Goal: Task Accomplishment & Management: Manage account settings

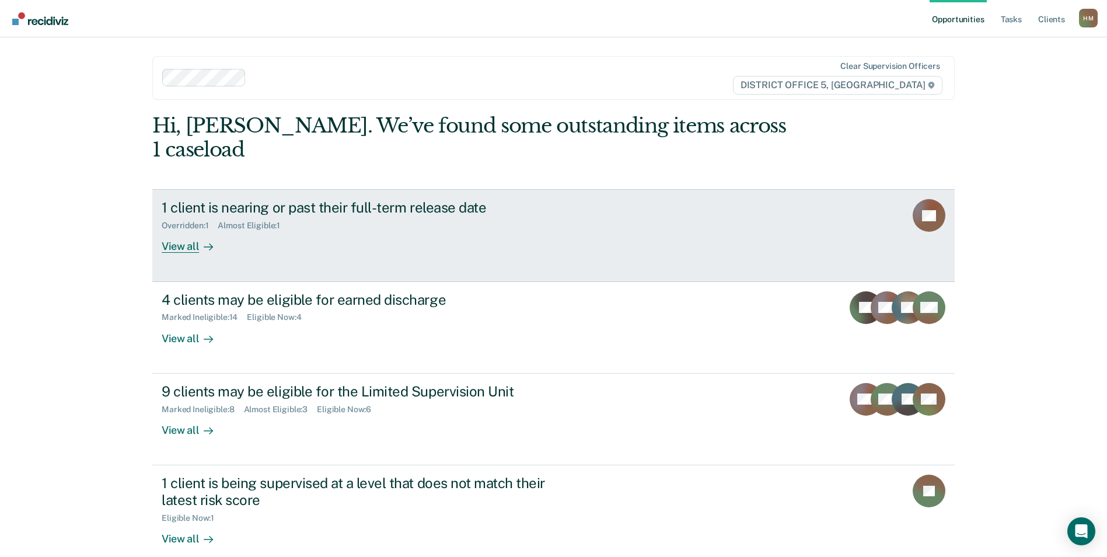
click at [383, 199] on div "1 client is nearing or past their full-term release date" at bounding box center [367, 207] width 410 height 17
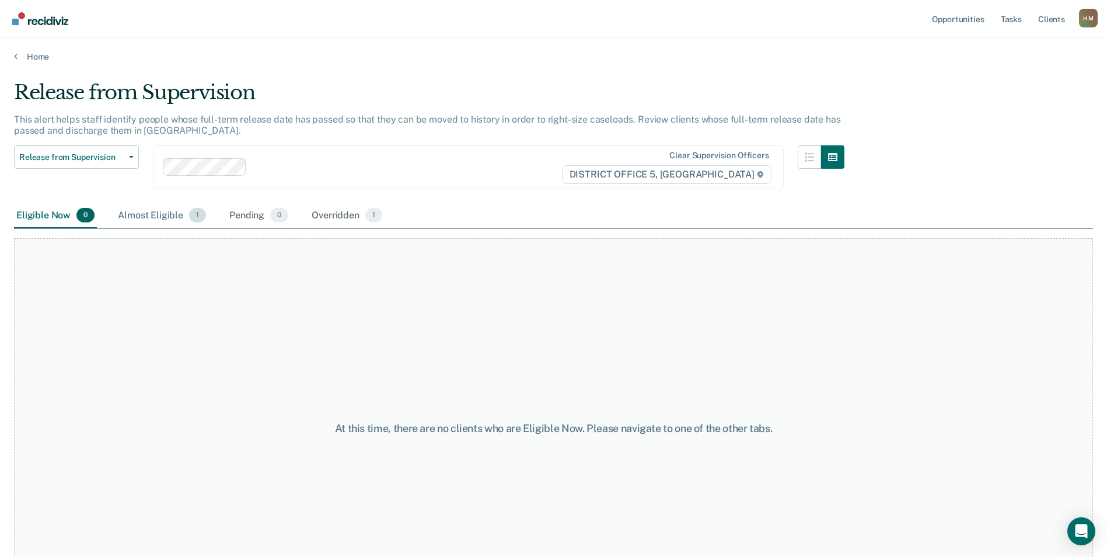
click at [171, 215] on div "Almost Eligible 1" at bounding box center [162, 216] width 93 height 26
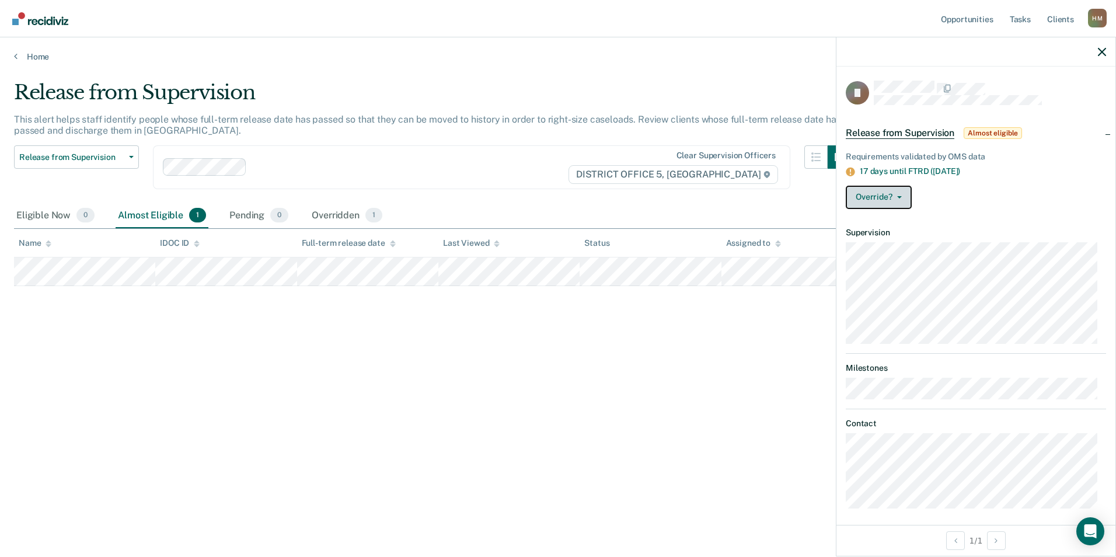
click at [902, 198] on button "Override?" at bounding box center [878, 197] width 66 height 23
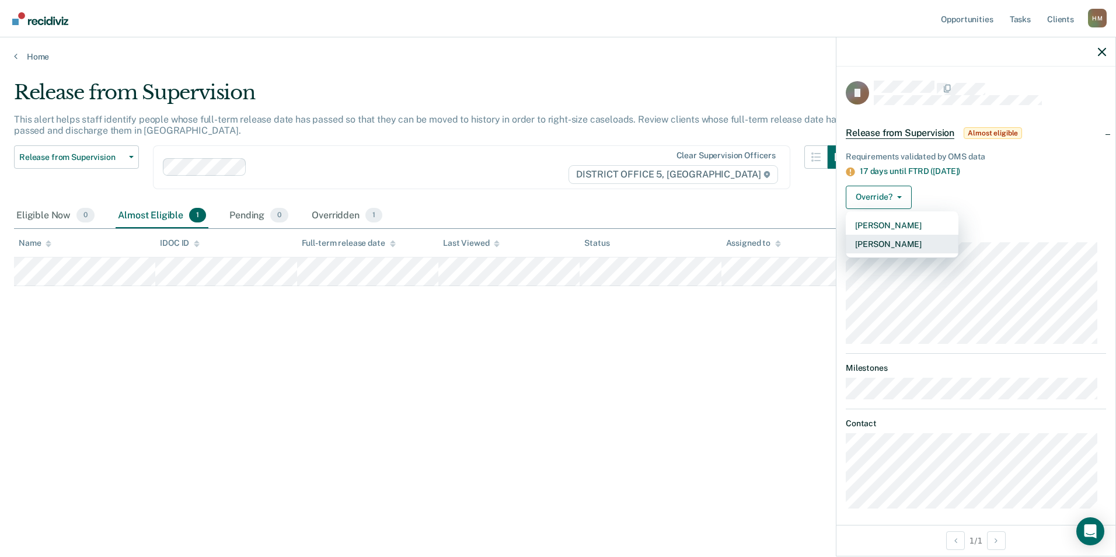
click at [904, 241] on button "[PERSON_NAME]" at bounding box center [901, 244] width 113 height 19
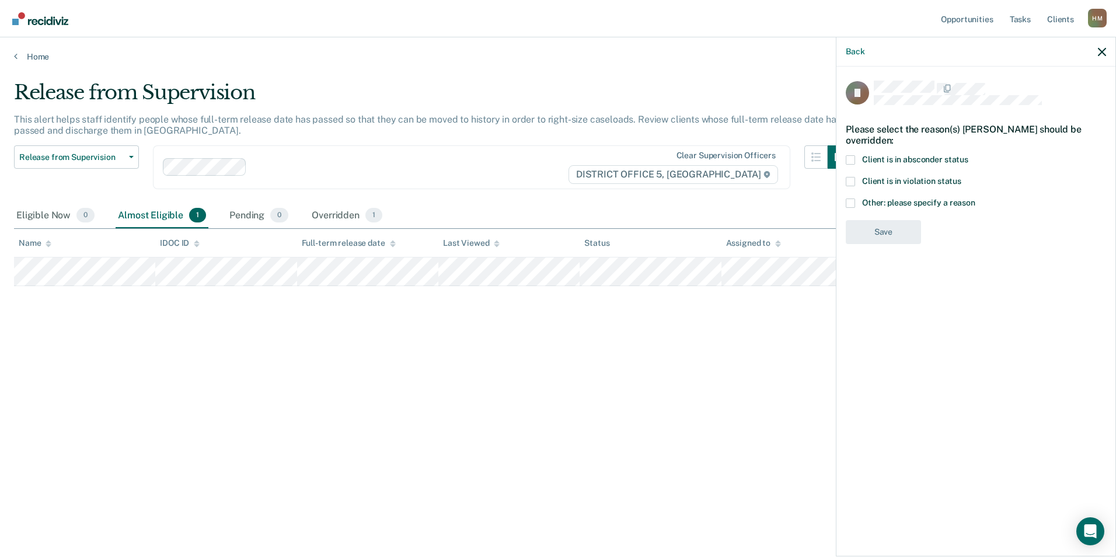
click at [852, 181] on span at bounding box center [849, 181] width 9 height 9
click at [961, 177] on input "Client is in violation status" at bounding box center [961, 177] width 0 height 0
click at [884, 281] on button "Save" at bounding box center [882, 280] width 75 height 24
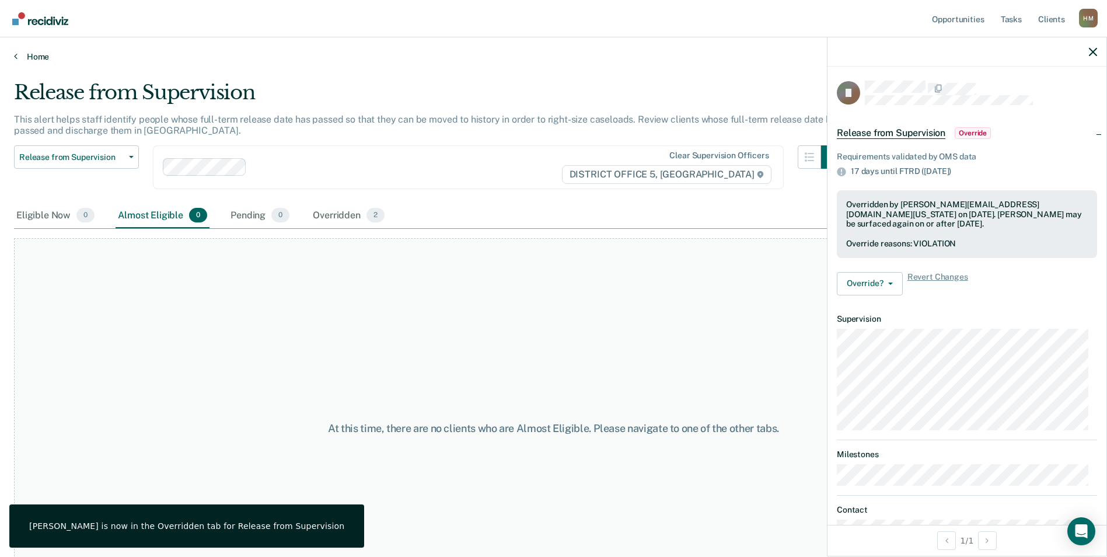
click at [20, 54] on link "Home" at bounding box center [553, 56] width 1079 height 11
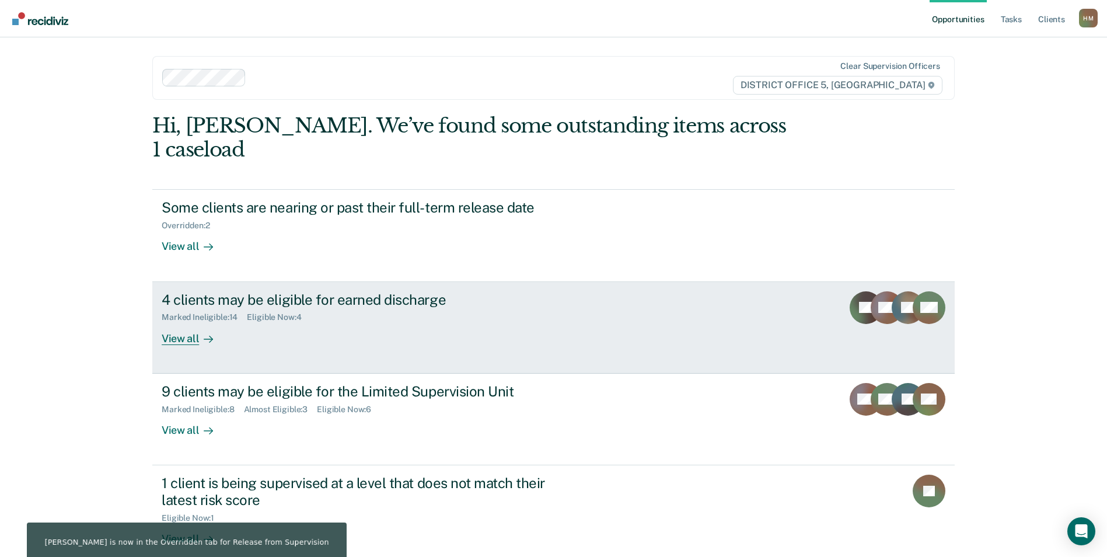
click at [199, 331] on div at bounding box center [206, 337] width 14 height 13
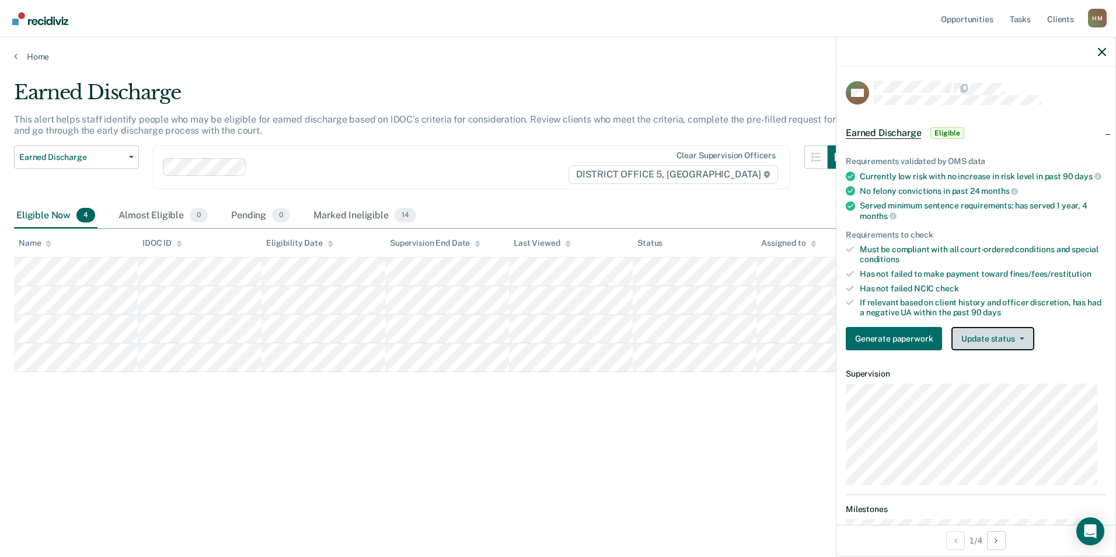
click at [1008, 348] on button "Update status" at bounding box center [992, 338] width 82 height 23
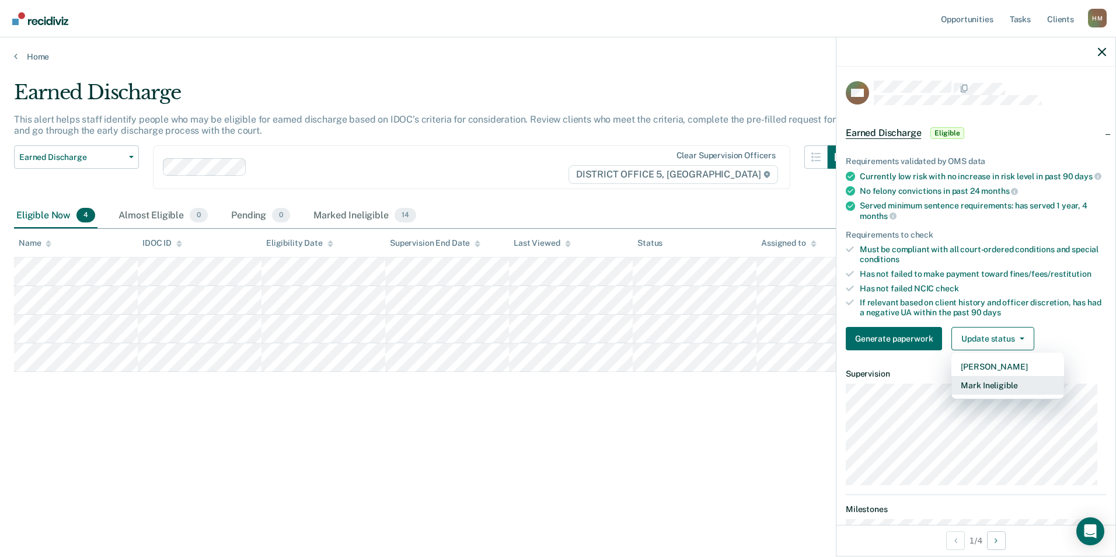
click at [998, 390] on button "Mark Ineligible" at bounding box center [1007, 385] width 113 height 19
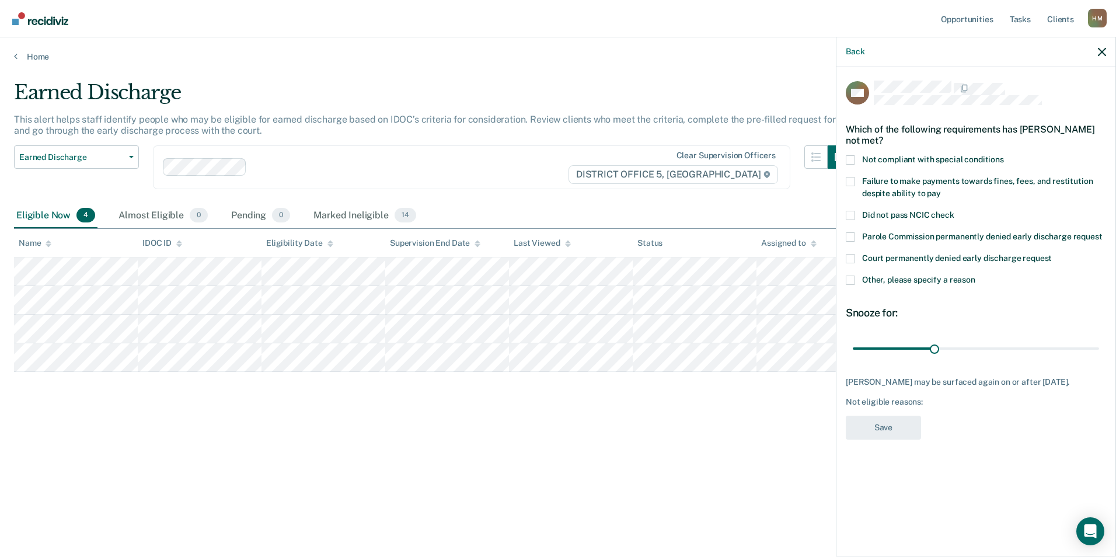
click at [849, 277] on span at bounding box center [849, 279] width 9 height 9
click at [975, 275] on input "Other, please specify a reason" at bounding box center [975, 275] width 0 height 0
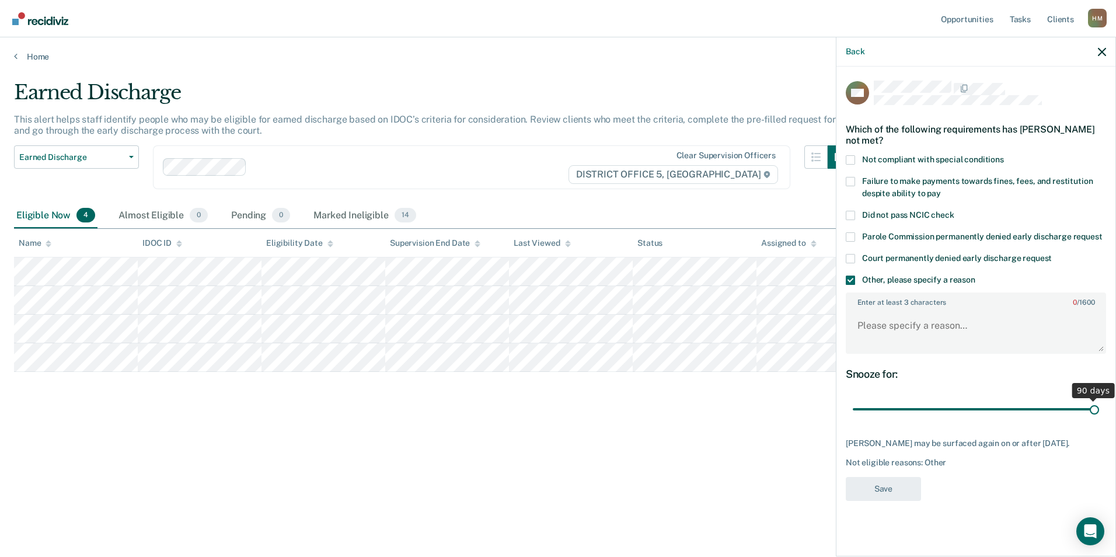
drag, startPoint x: 934, startPoint y: 408, endPoint x: 1115, endPoint y: 419, distance: 181.8
type input "90"
click at [1099, 419] on input "range" at bounding box center [975, 409] width 246 height 20
click at [976, 323] on textarea "Enter at least 3 characters 0 / 1600" at bounding box center [976, 330] width 258 height 43
type textarea "N"
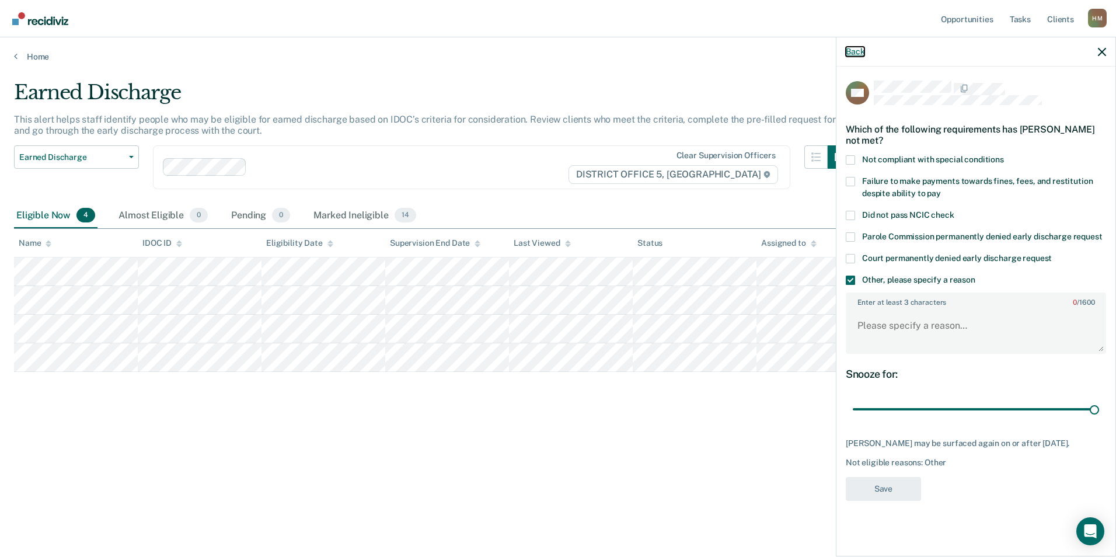
click at [854, 55] on button "Back" at bounding box center [854, 52] width 19 height 10
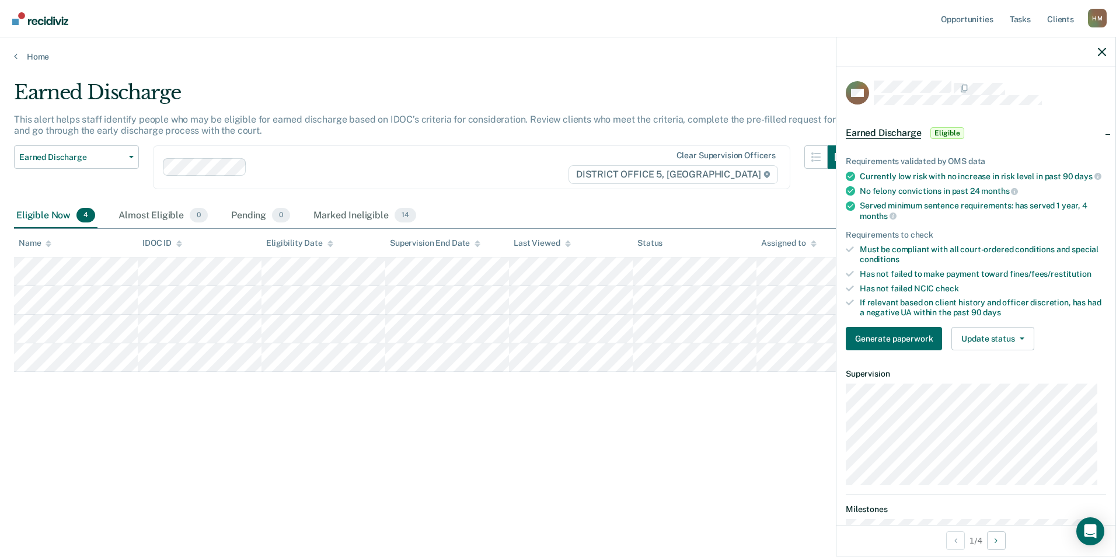
click at [736, 75] on main "Earned Discharge This alert helps staff identify people who may be eligible for…" at bounding box center [558, 307] width 1116 height 491
click at [1013, 343] on button "Update status" at bounding box center [992, 338] width 82 height 23
click at [992, 394] on button "Mark Ineligible" at bounding box center [1007, 385] width 113 height 19
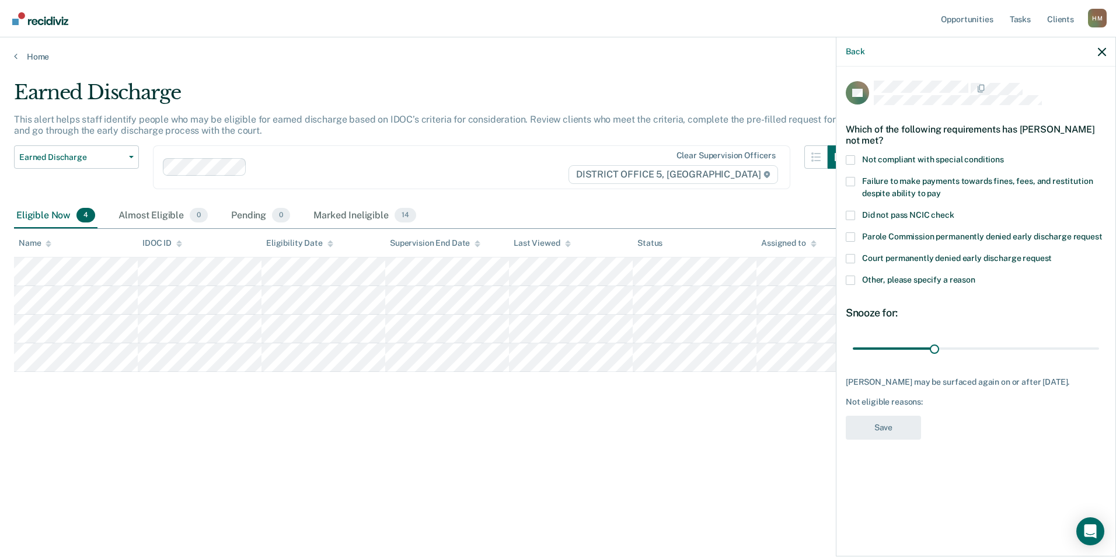
click at [852, 181] on span at bounding box center [849, 181] width 9 height 9
click at [941, 189] on input "Failure to make payments towards fines, fees, and restitution despite ability t…" at bounding box center [941, 189] width 0 height 0
drag, startPoint x: 932, startPoint y: 346, endPoint x: 1113, endPoint y: 365, distance: 181.9
type input "90"
click at [1099, 358] on input "range" at bounding box center [975, 348] width 246 height 20
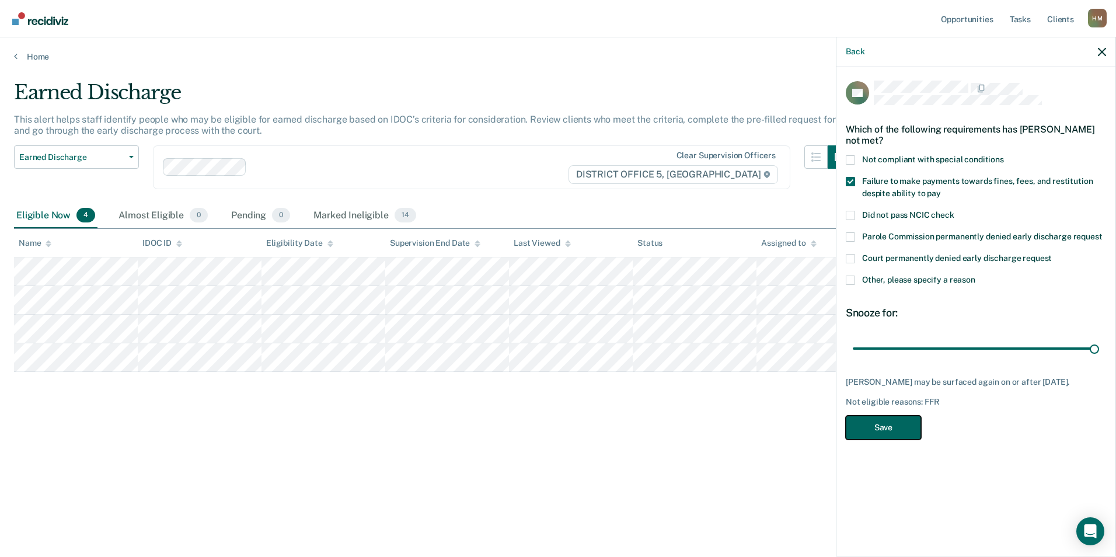
click at [890, 437] on button "Save" at bounding box center [882, 427] width 75 height 24
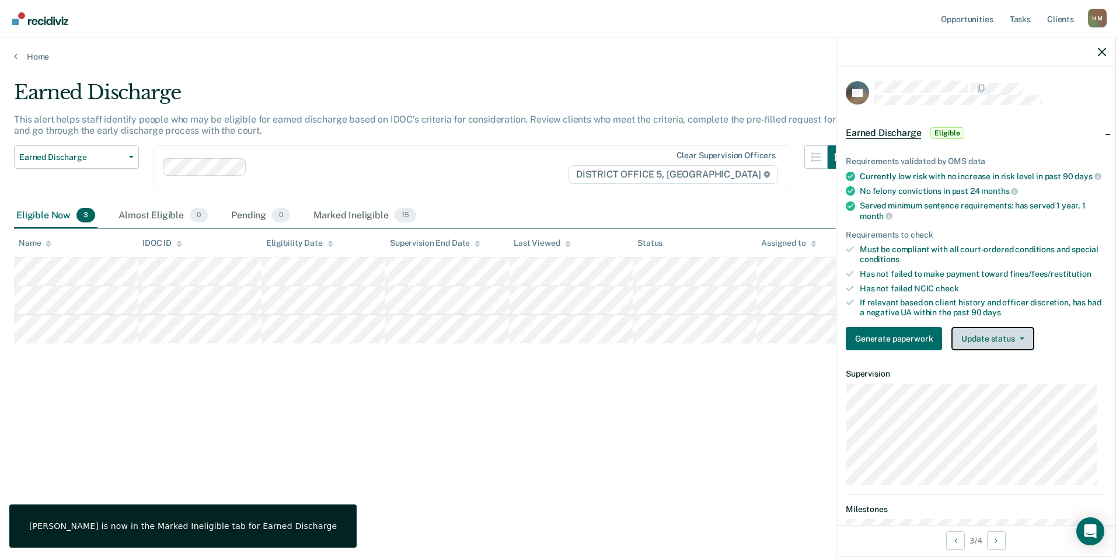
click at [1011, 346] on button "Update status" at bounding box center [992, 338] width 82 height 23
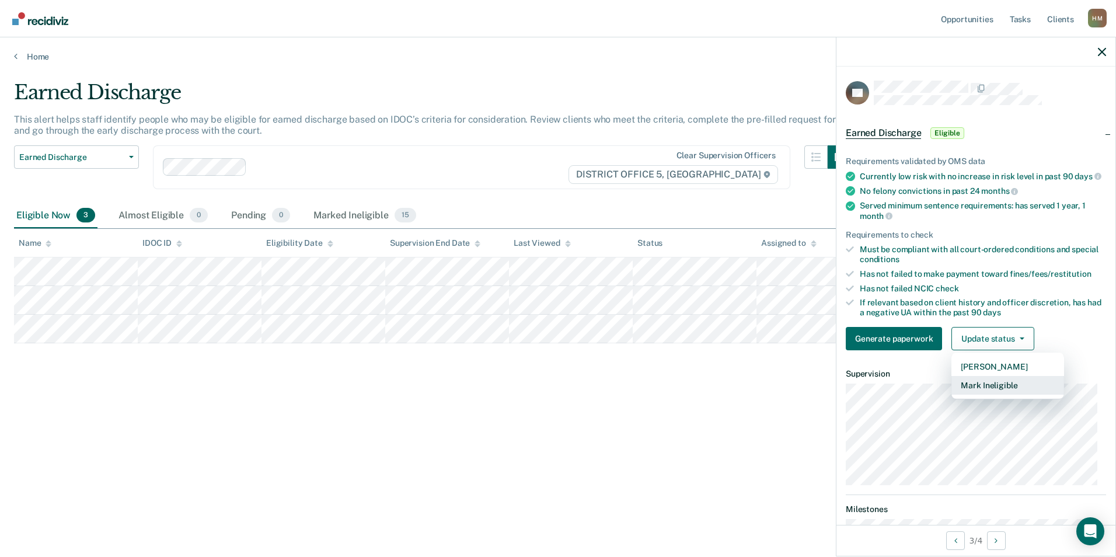
click at [990, 390] on button "Mark Ineligible" at bounding box center [1007, 385] width 113 height 19
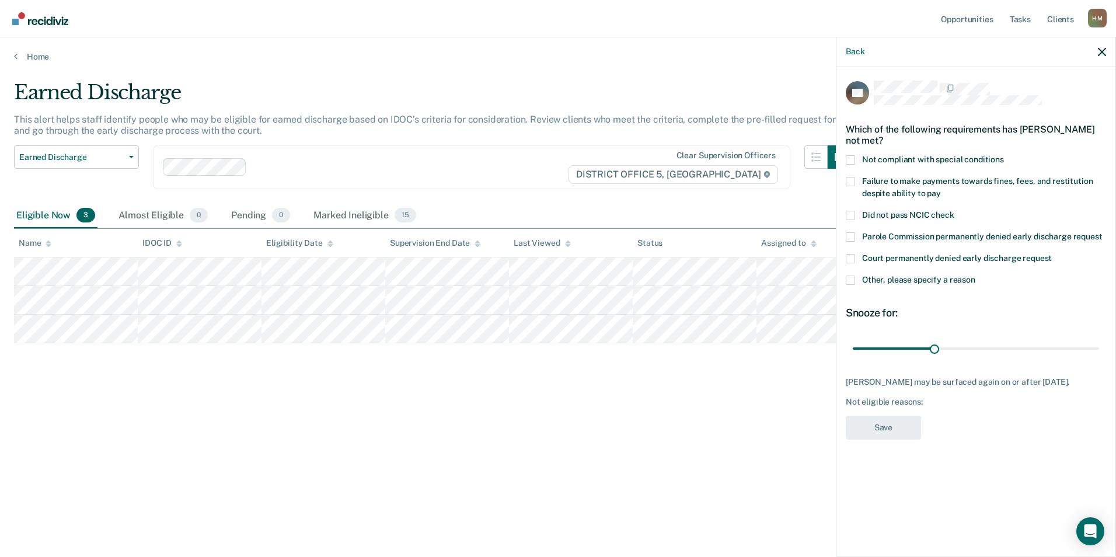
click at [851, 179] on span at bounding box center [849, 181] width 9 height 9
click at [941, 189] on input "Failure to make payments towards fines, fees, and restitution despite ability t…" at bounding box center [941, 189] width 0 height 0
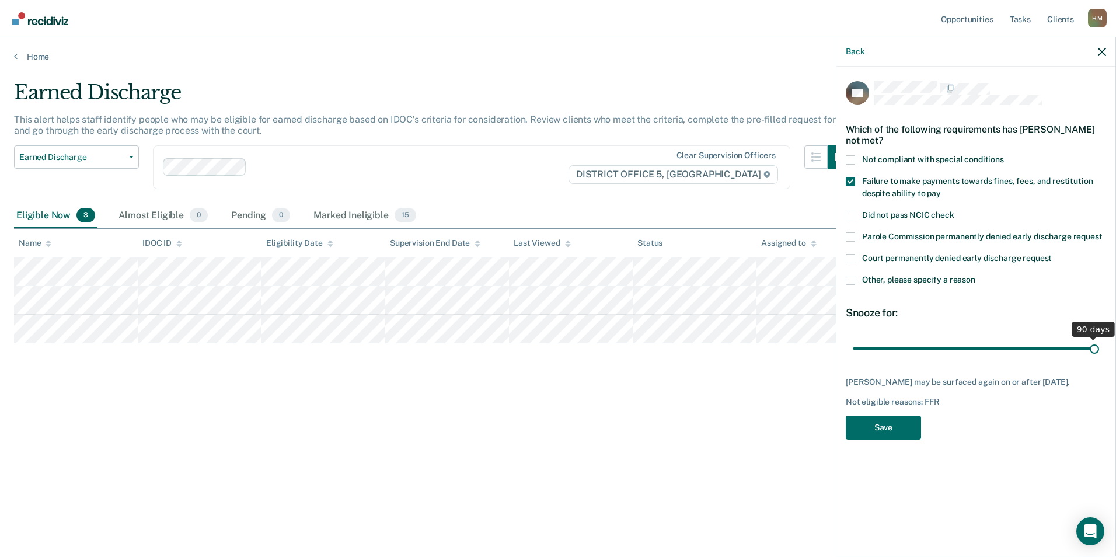
drag, startPoint x: 935, startPoint y: 344, endPoint x: 1117, endPoint y: 354, distance: 182.3
type input "90"
click at [1099, 354] on input "range" at bounding box center [975, 348] width 246 height 20
click at [887, 425] on button "Save" at bounding box center [882, 427] width 75 height 24
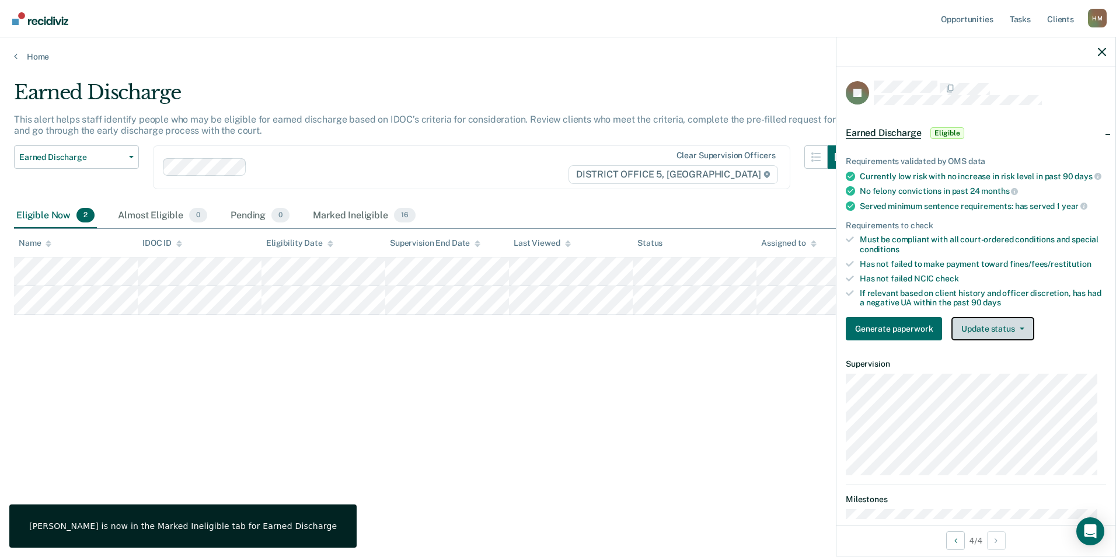
click at [999, 334] on button "Update status" at bounding box center [992, 328] width 82 height 23
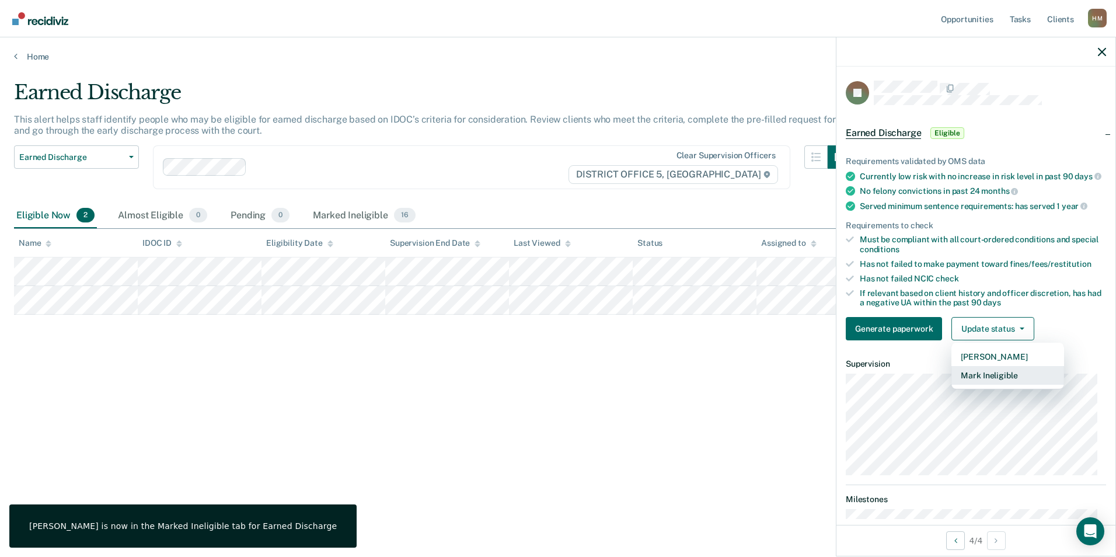
click at [991, 384] on button "Mark Ineligible" at bounding box center [1007, 375] width 113 height 19
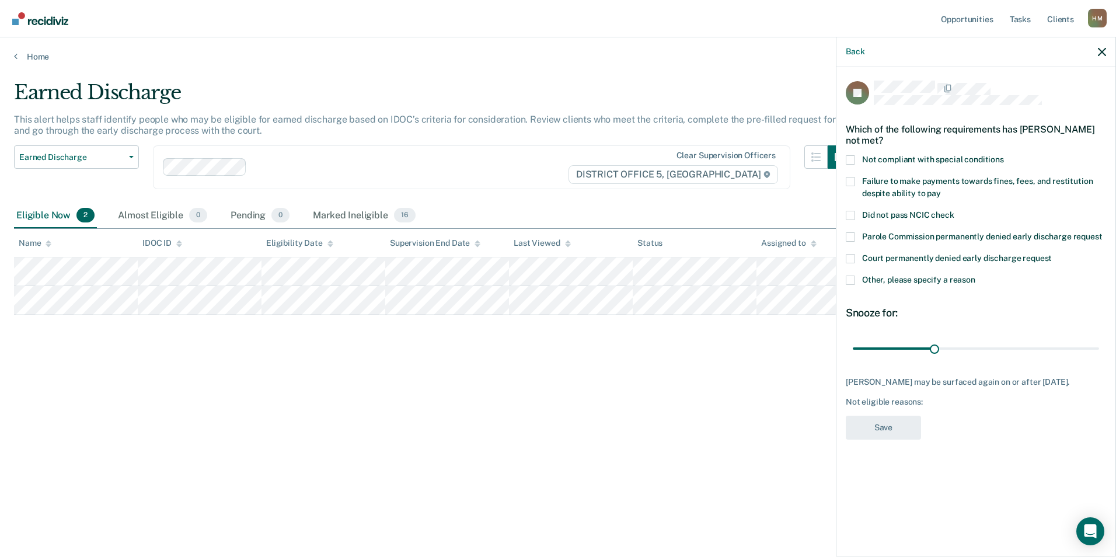
click at [854, 183] on span at bounding box center [849, 181] width 9 height 9
click at [941, 189] on input "Failure to make payments towards fines, fees, and restitution despite ability t…" at bounding box center [941, 189] width 0 height 0
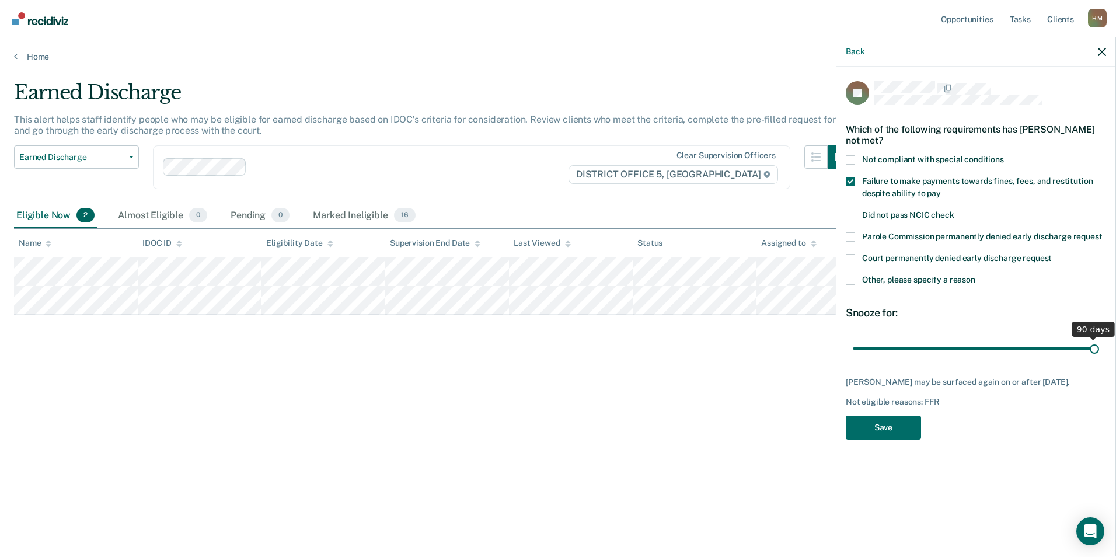
drag, startPoint x: 933, startPoint y: 345, endPoint x: 1117, endPoint y: 347, distance: 184.4
type input "90"
click at [1099, 347] on input "range" at bounding box center [975, 348] width 246 height 20
click at [885, 431] on button "Save" at bounding box center [882, 427] width 75 height 24
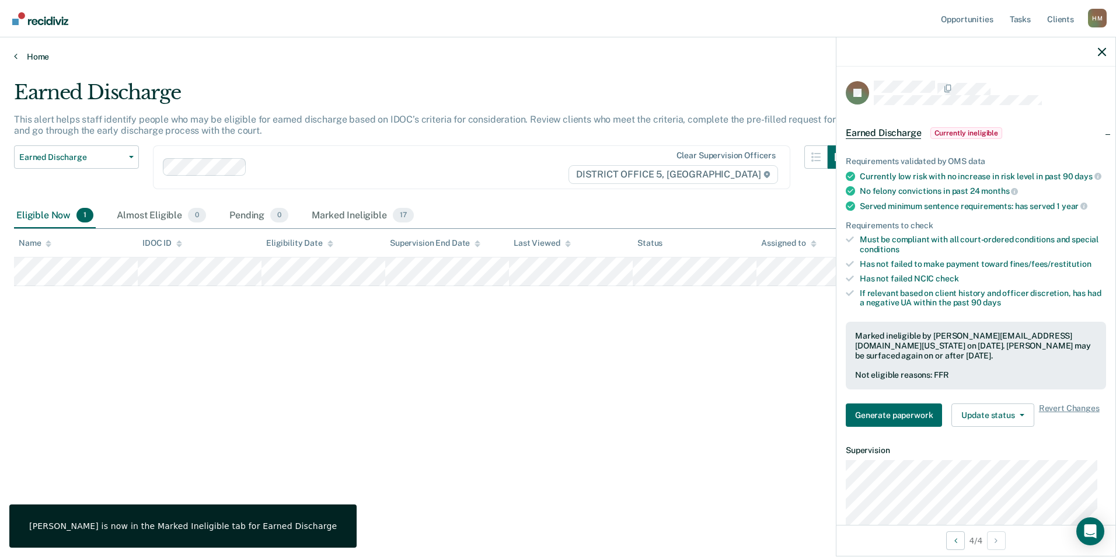
click at [19, 54] on link "Home" at bounding box center [558, 56] width 1088 height 11
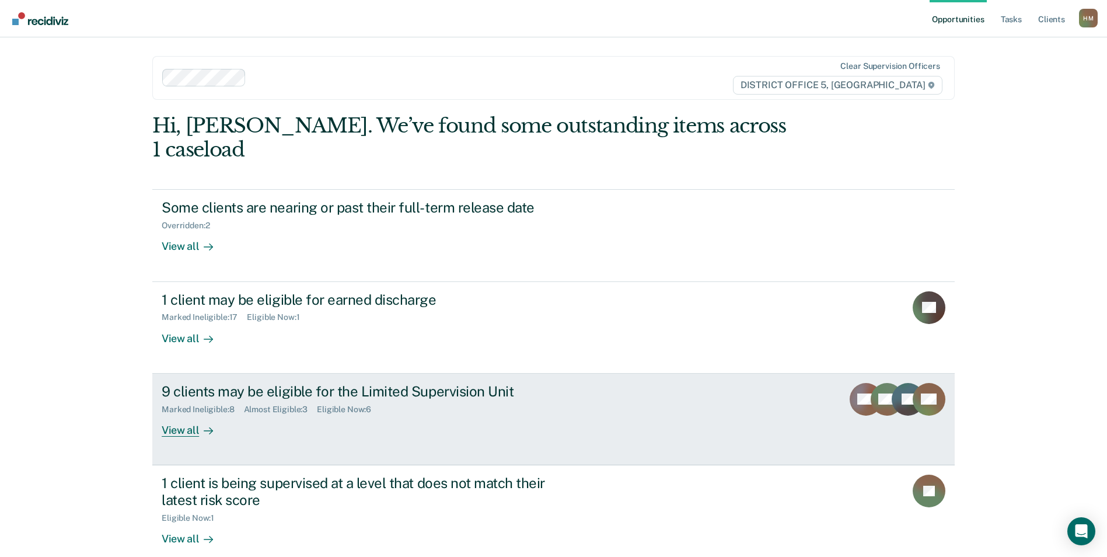
click at [192, 414] on div "View all" at bounding box center [194, 425] width 65 height 23
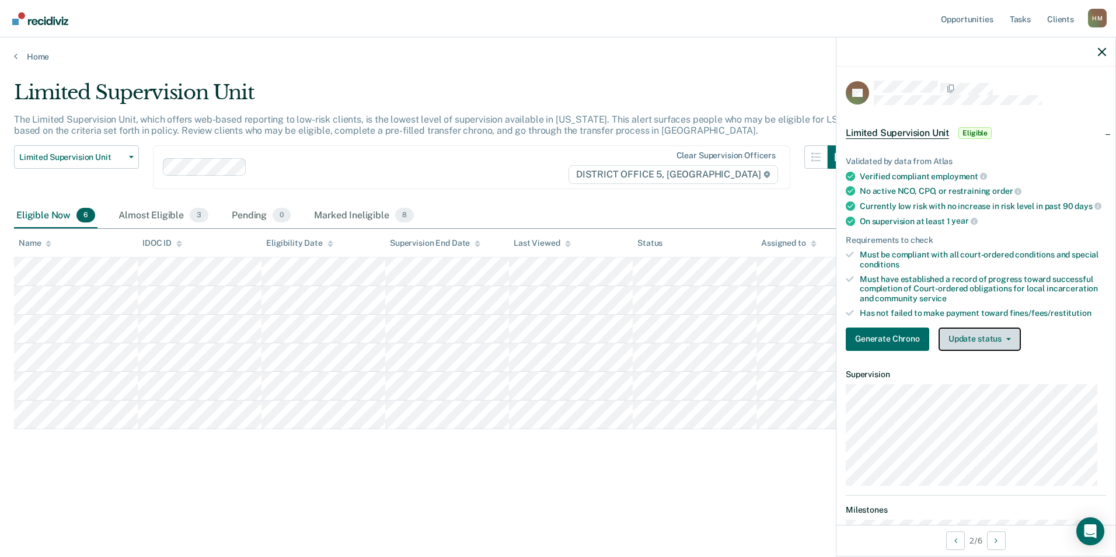
click at [1004, 341] on button "Update status" at bounding box center [979, 338] width 82 height 23
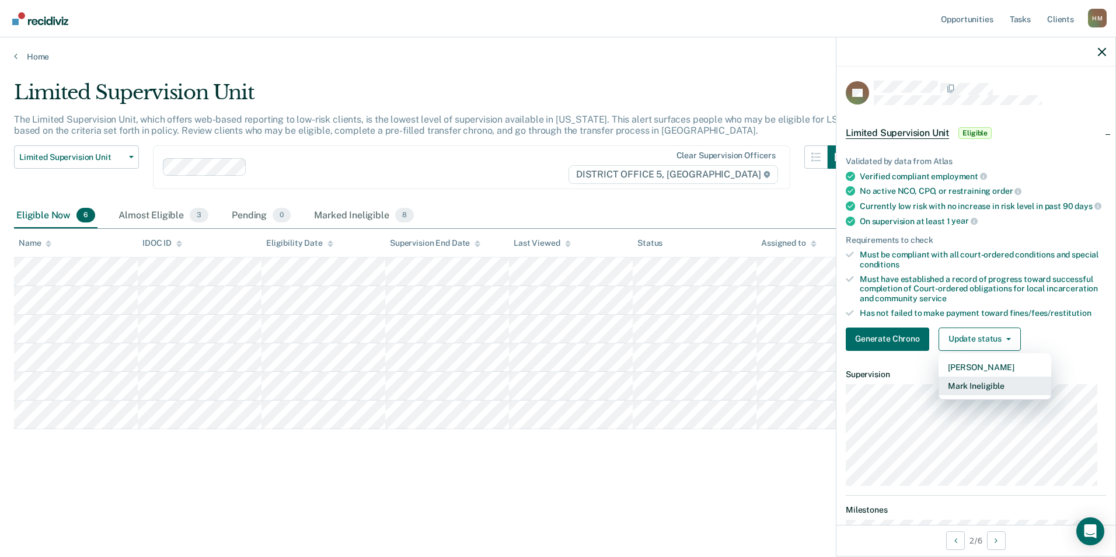
click at [987, 393] on button "Mark Ineligible" at bounding box center [994, 385] width 113 height 19
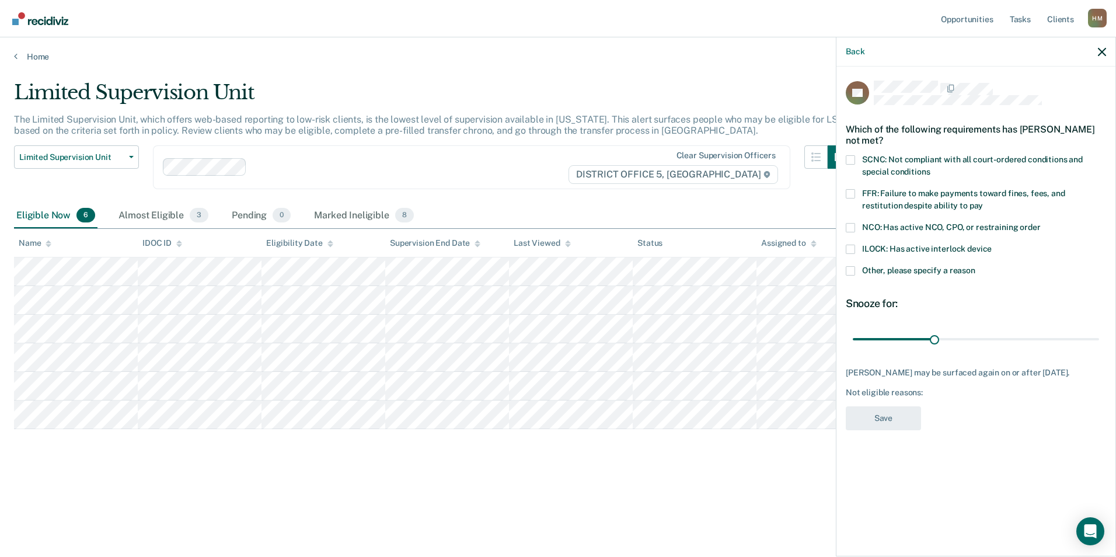
click at [852, 193] on span at bounding box center [849, 193] width 9 height 9
click at [983, 201] on input "FFR: Failure to make payments toward fines, fees, and restitution despite abili…" at bounding box center [983, 201] width 0 height 0
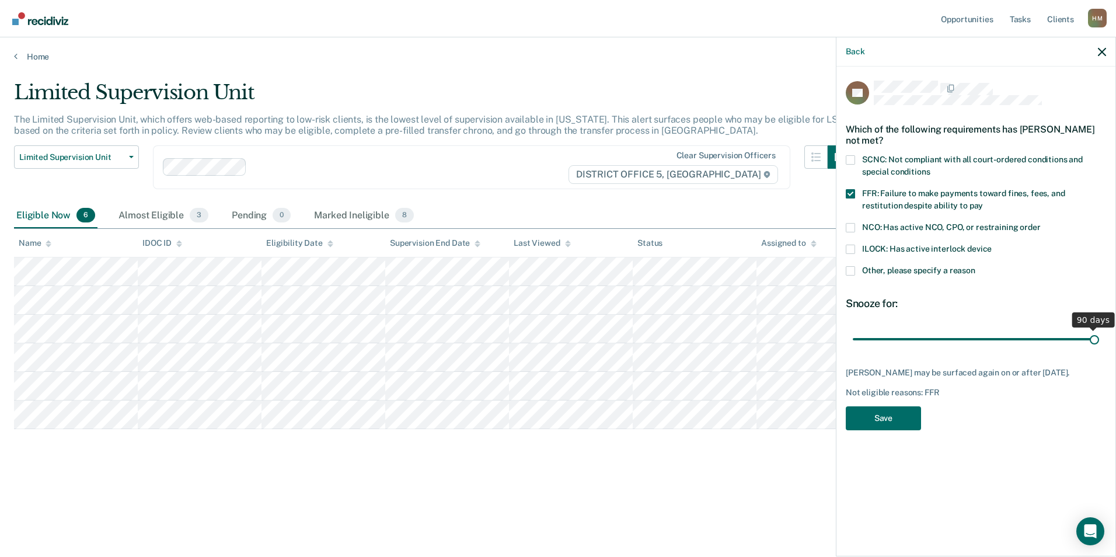
drag, startPoint x: 933, startPoint y: 339, endPoint x: 1115, endPoint y: 347, distance: 182.2
type input "90"
click at [1099, 347] on input "range" at bounding box center [975, 338] width 246 height 20
click at [902, 414] on button "Save" at bounding box center [882, 418] width 75 height 24
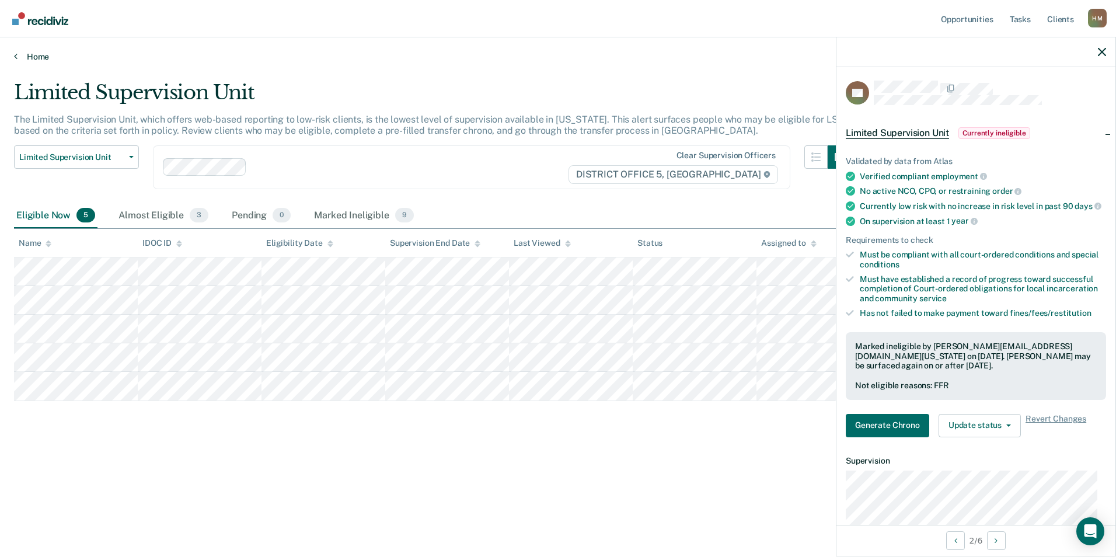
click at [19, 55] on link "Home" at bounding box center [558, 56] width 1088 height 11
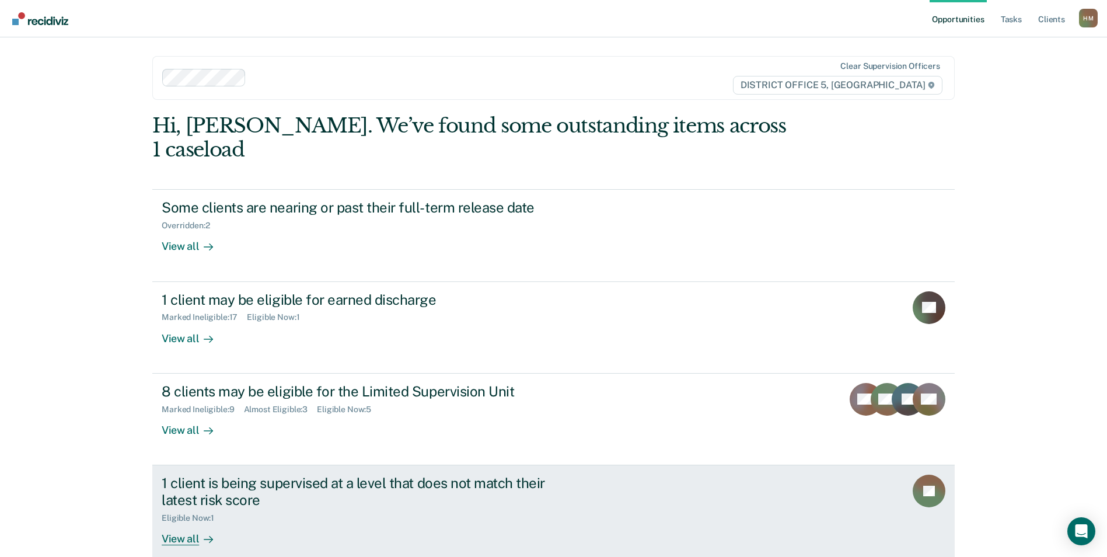
click at [199, 532] on div at bounding box center [206, 538] width 14 height 13
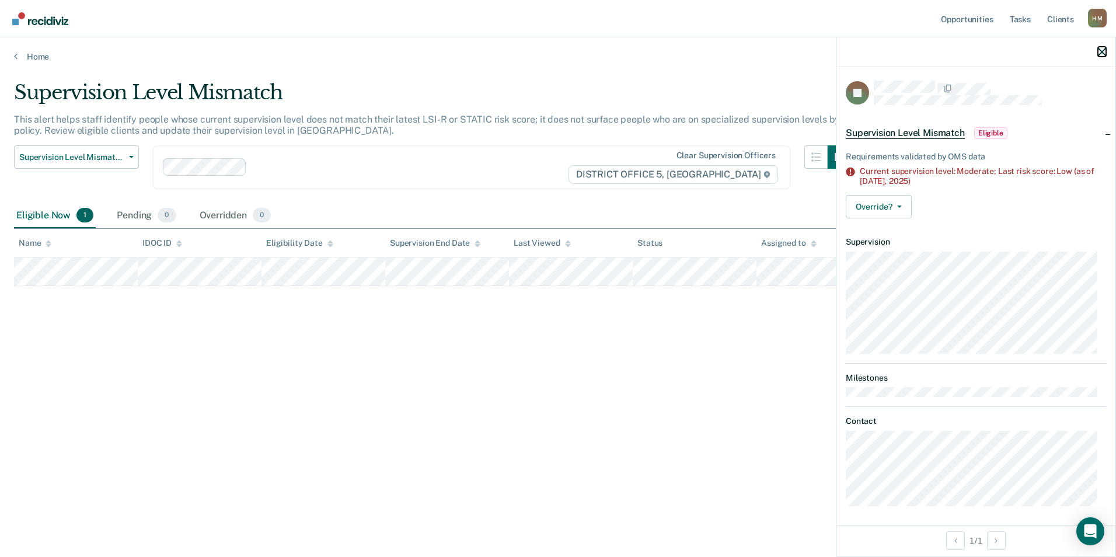
click at [1102, 51] on icon "button" at bounding box center [1101, 52] width 8 height 8
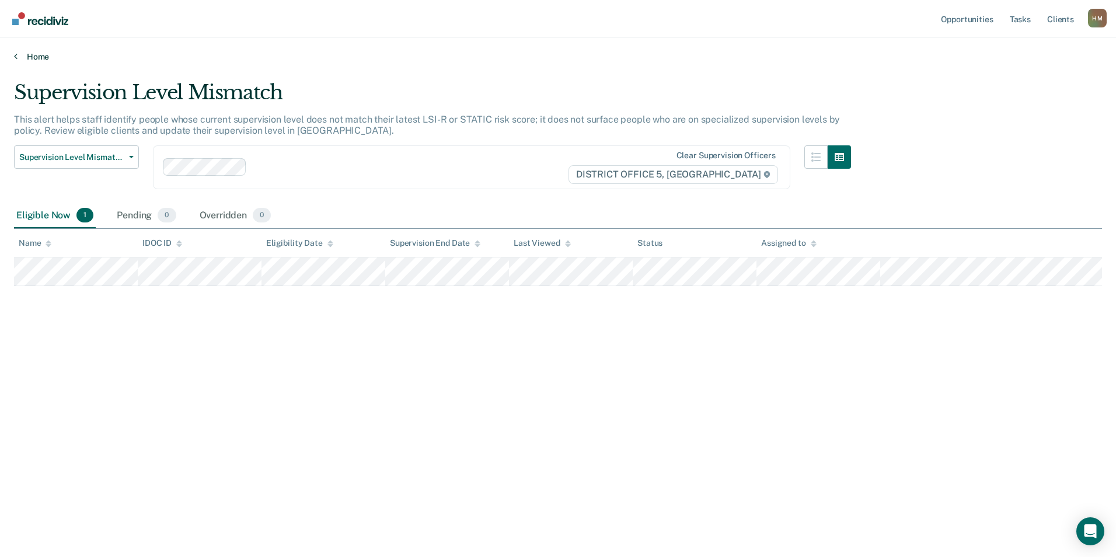
click at [16, 57] on icon at bounding box center [16, 55] width 4 height 9
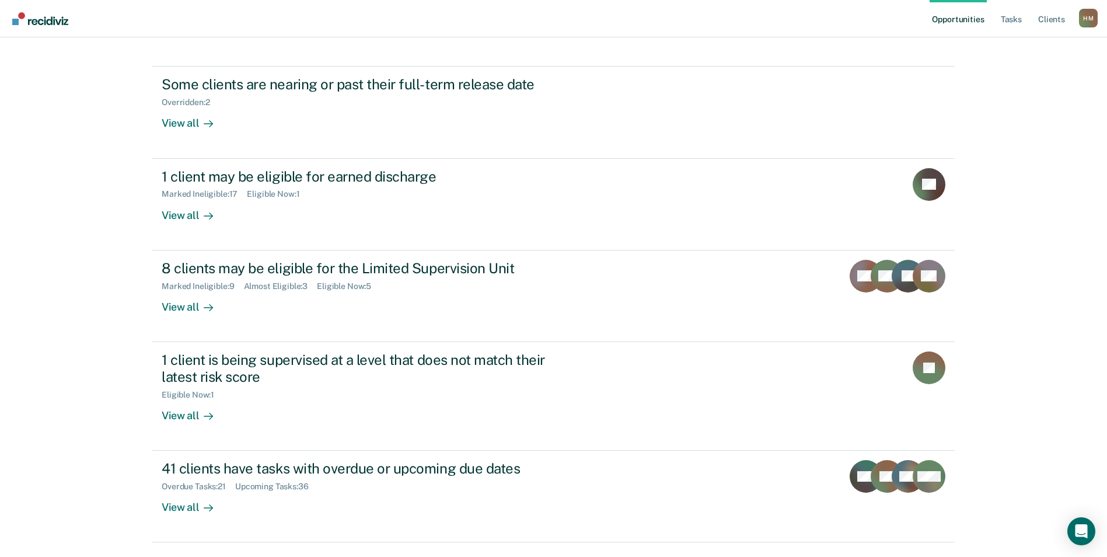
scroll to position [131, 0]
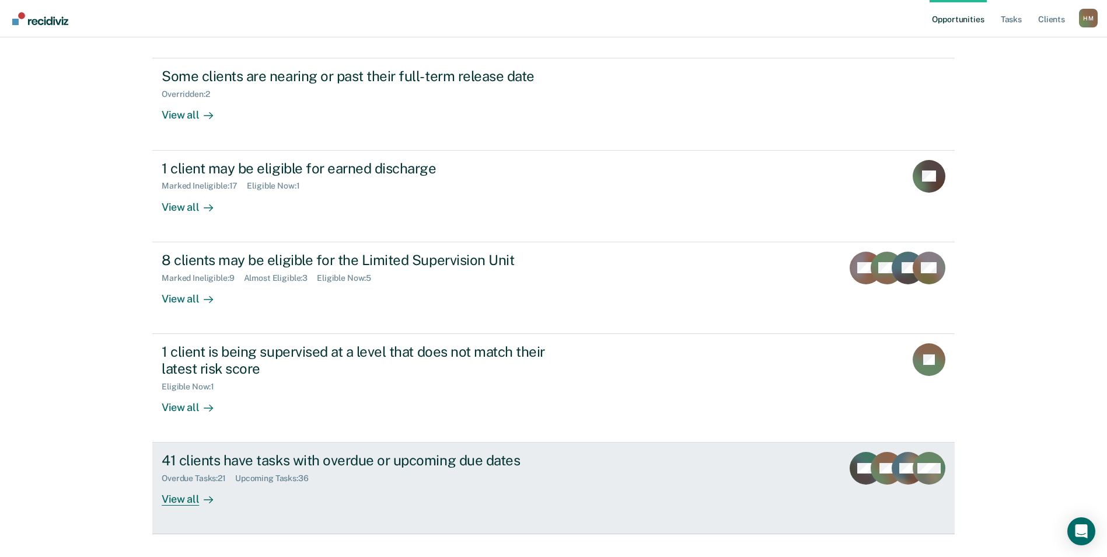
click at [193, 483] on div "View all" at bounding box center [194, 494] width 65 height 23
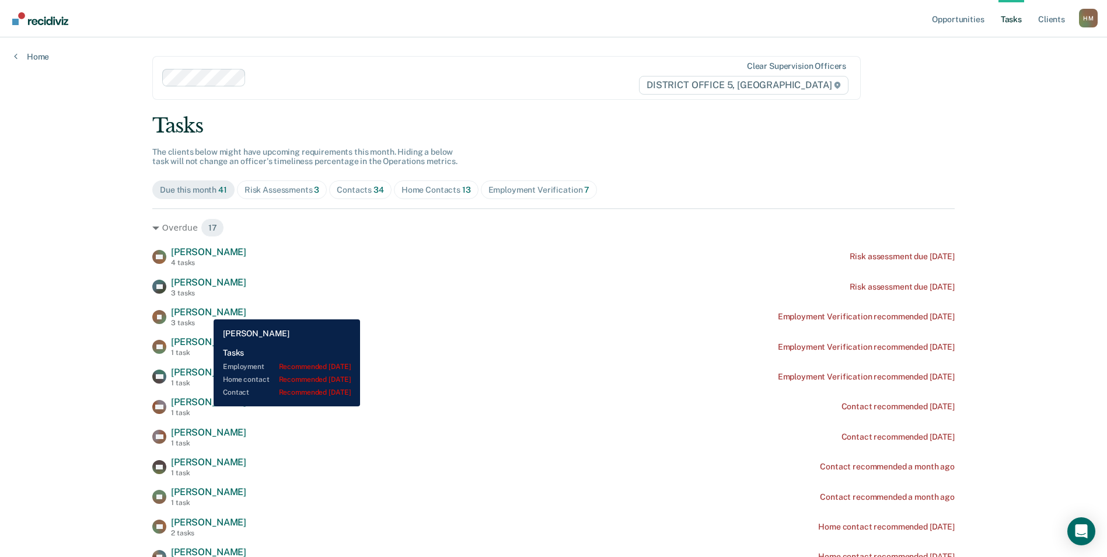
click at [205, 310] on span "[PERSON_NAME]" at bounding box center [208, 311] width 75 height 11
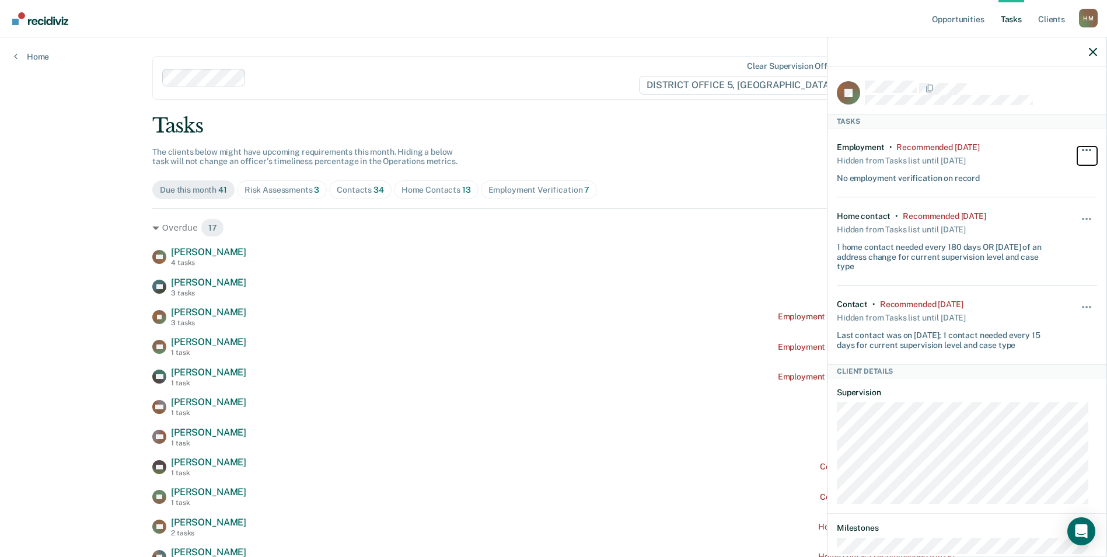
click at [1080, 146] on button "button" at bounding box center [1087, 155] width 20 height 19
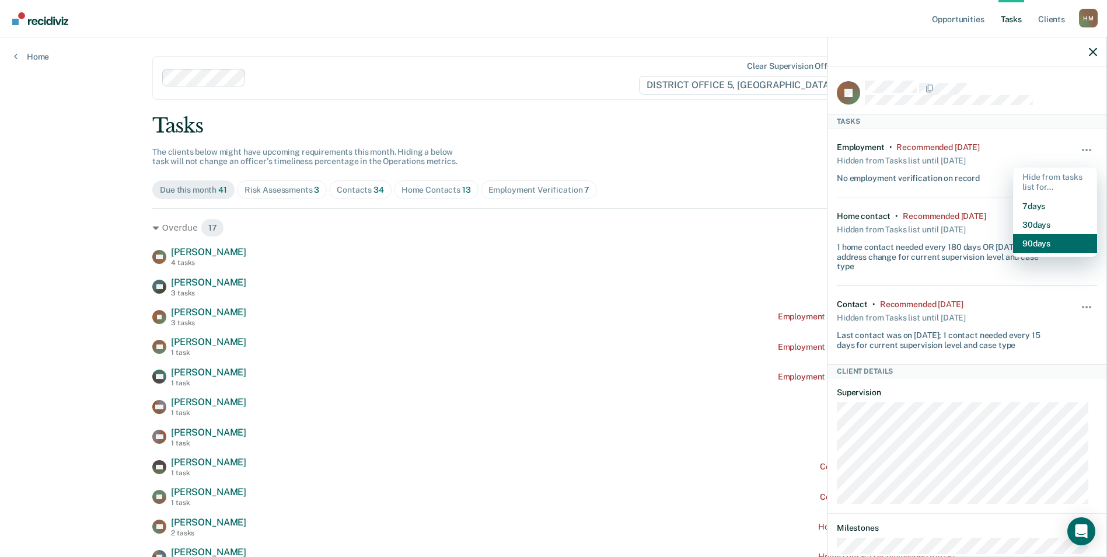
click at [1038, 243] on button "90 days" at bounding box center [1055, 243] width 84 height 19
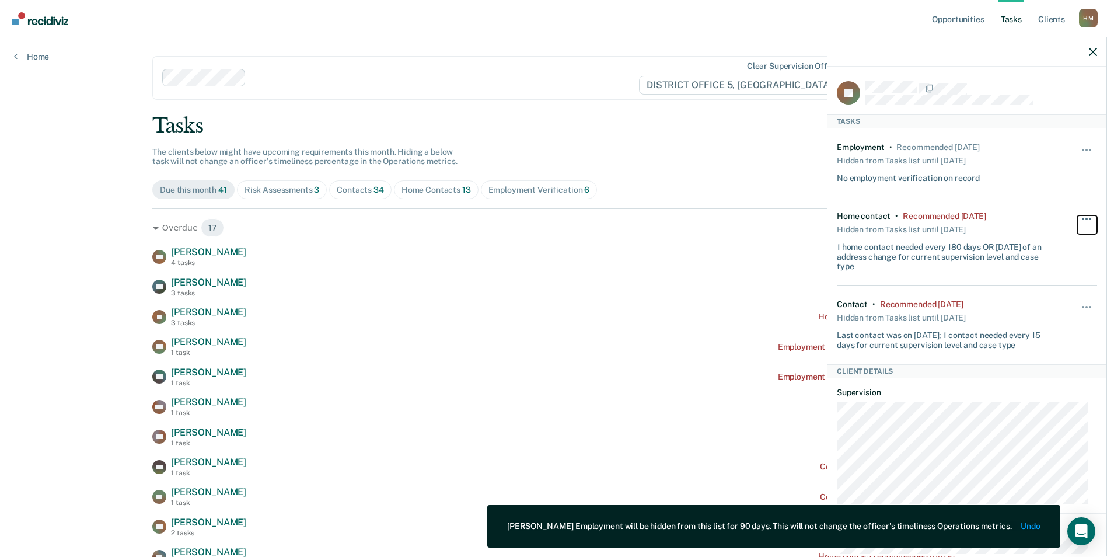
click at [1081, 222] on button "button" at bounding box center [1087, 224] width 20 height 19
click at [1027, 312] on button "90 days" at bounding box center [1055, 312] width 84 height 19
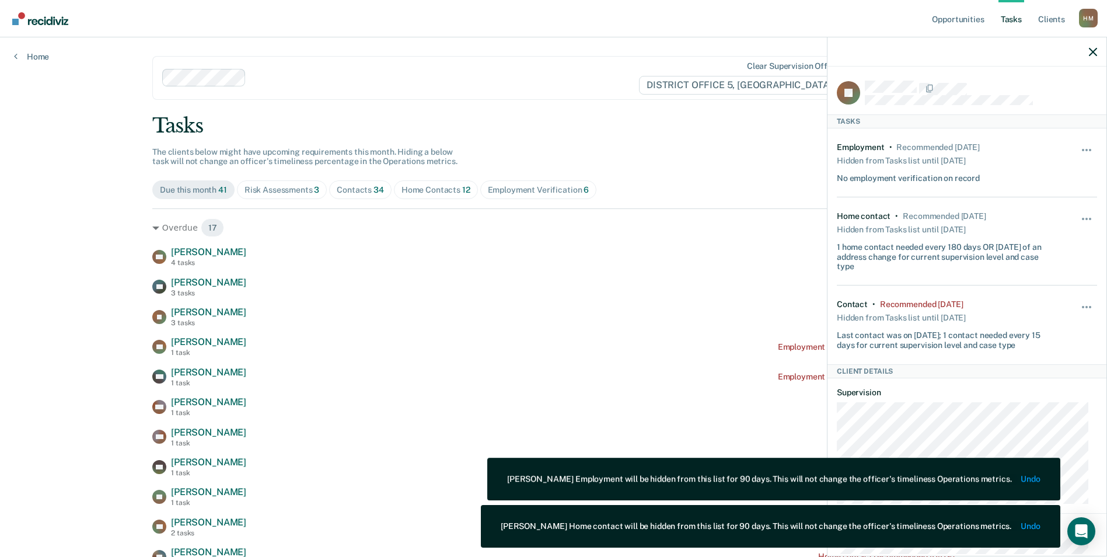
click at [1079, 301] on div "Hide from tasks list for... 7 days 30 days 90 days" at bounding box center [1087, 324] width 20 height 50
click at [1089, 306] on span "button" at bounding box center [1090, 307] width 2 height 2
click at [1036, 400] on button "90 days" at bounding box center [1055, 400] width 84 height 19
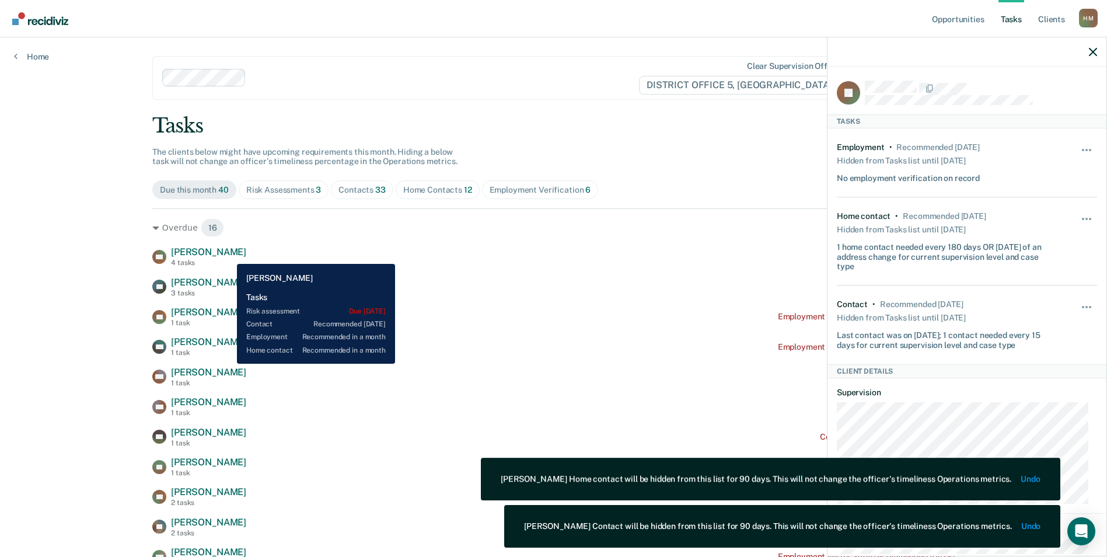
click at [228, 255] on span "[PERSON_NAME]" at bounding box center [208, 251] width 75 height 11
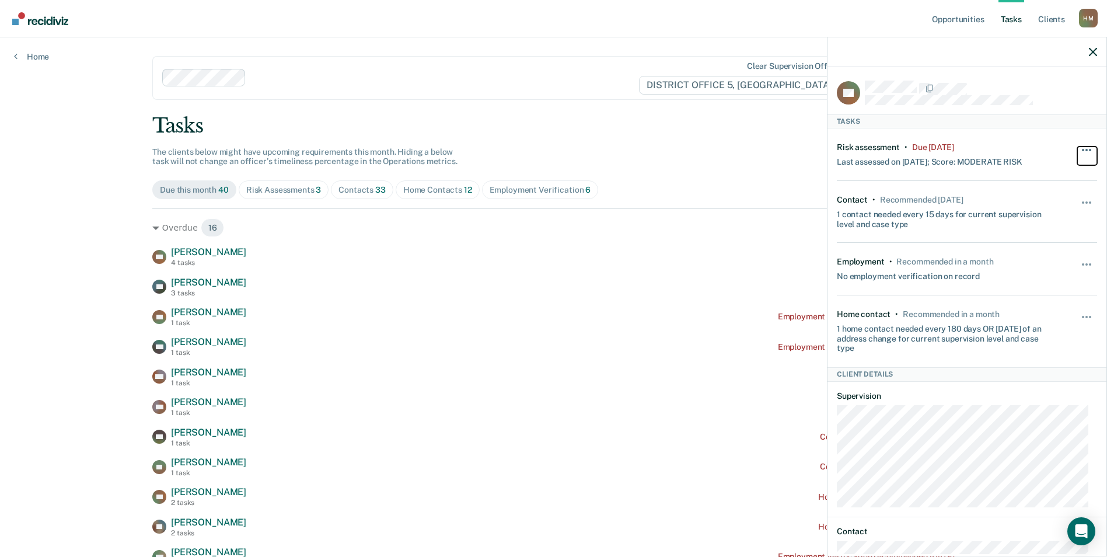
click at [1081, 151] on button "button" at bounding box center [1087, 155] width 20 height 19
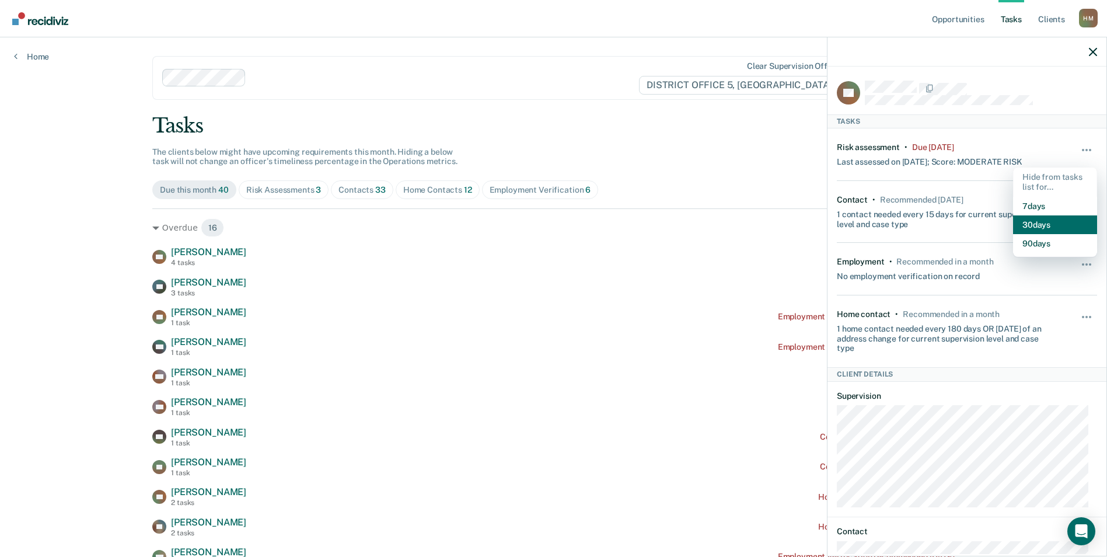
click at [1047, 221] on button "30 days" at bounding box center [1055, 224] width 84 height 19
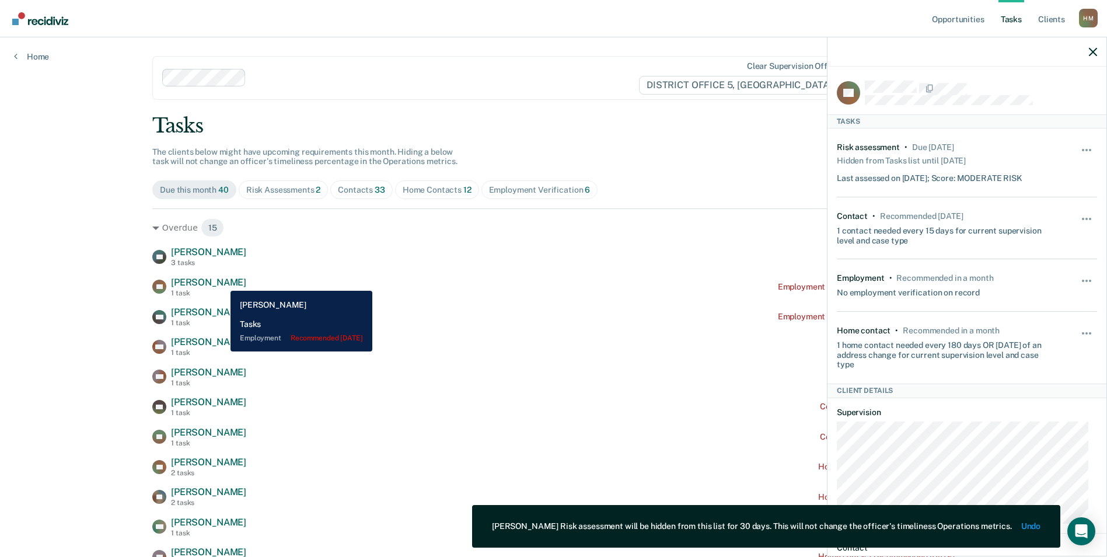
click at [222, 282] on span "[PERSON_NAME]" at bounding box center [208, 282] width 75 height 11
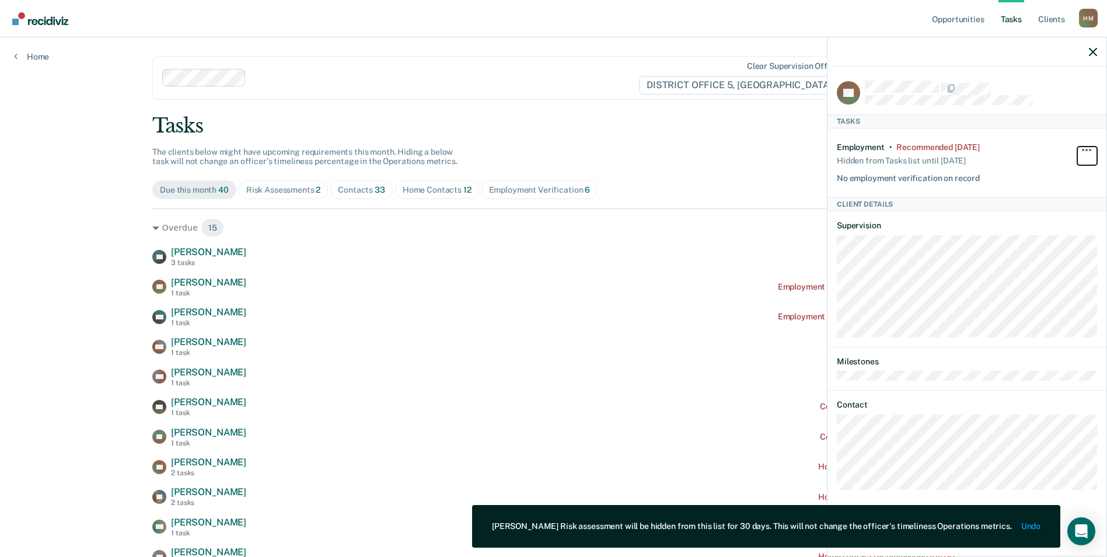
click at [1089, 147] on button "button" at bounding box center [1087, 155] width 20 height 19
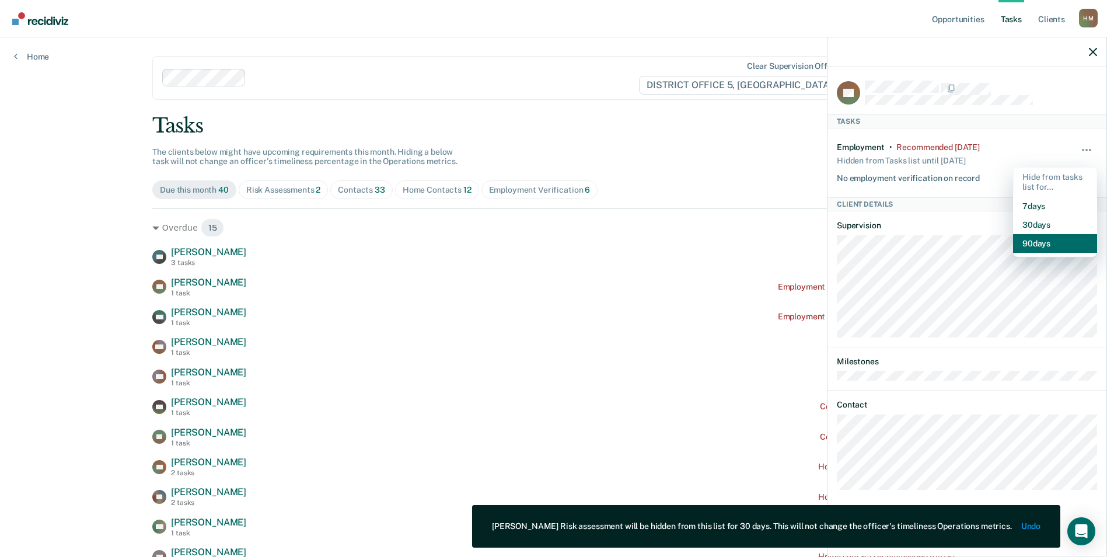
click at [1046, 244] on button "90 days" at bounding box center [1055, 243] width 84 height 19
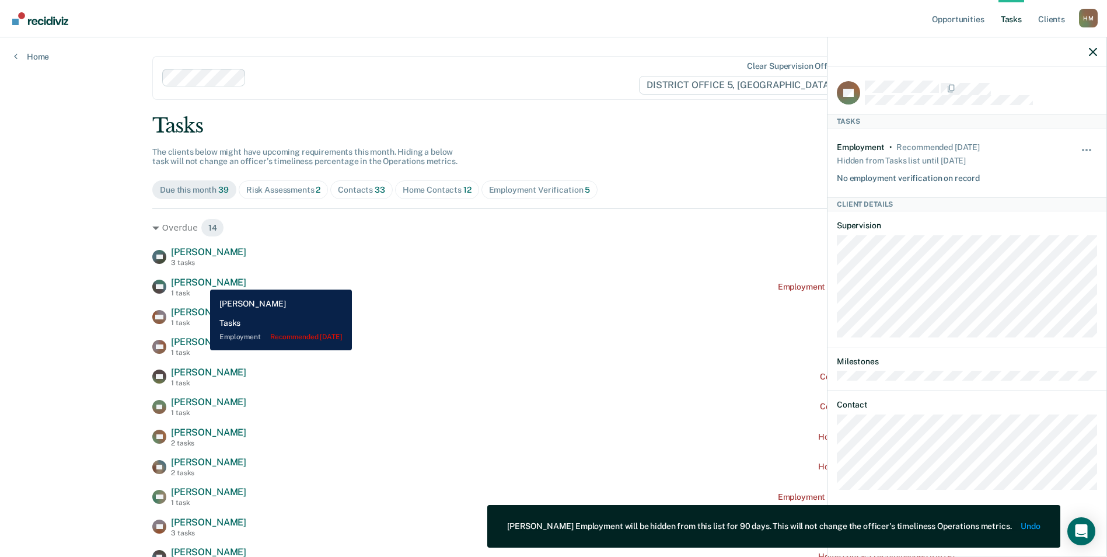
click at [201, 281] on span "[PERSON_NAME]" at bounding box center [208, 282] width 75 height 11
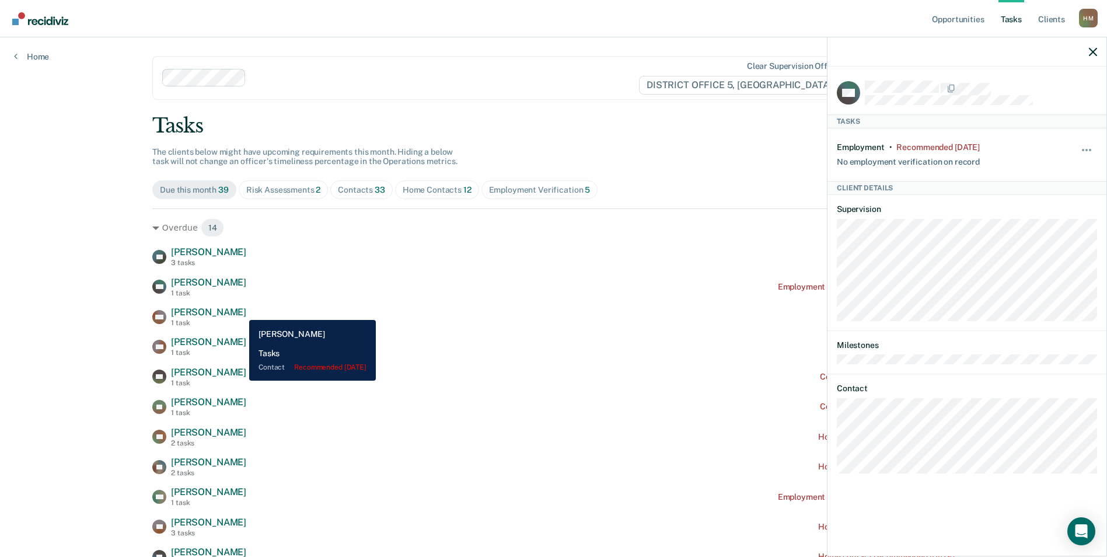
click at [240, 311] on span "[PERSON_NAME]" at bounding box center [208, 311] width 75 height 11
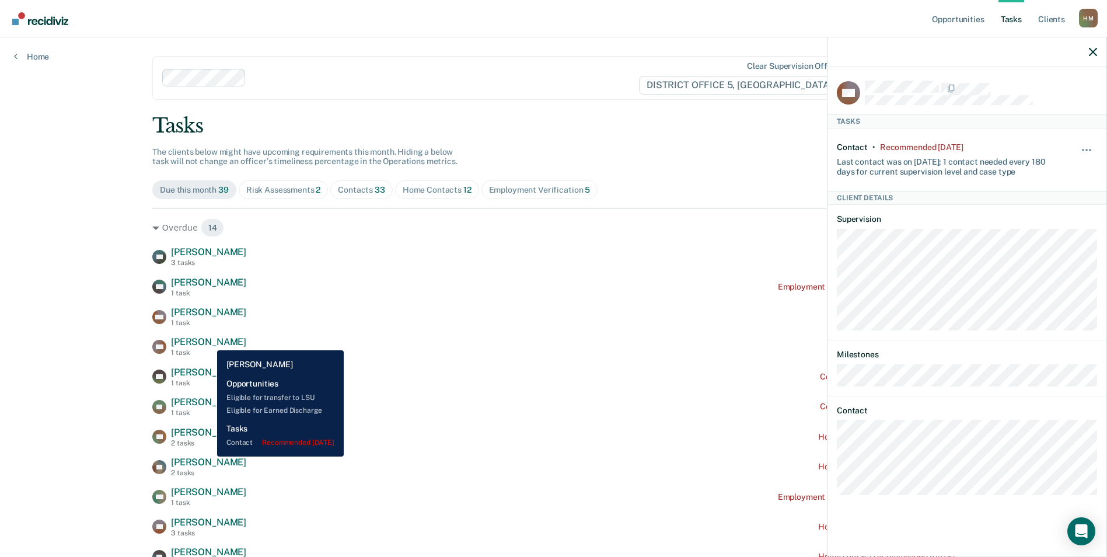
click at [208, 341] on span "[PERSON_NAME]" at bounding box center [208, 341] width 75 height 11
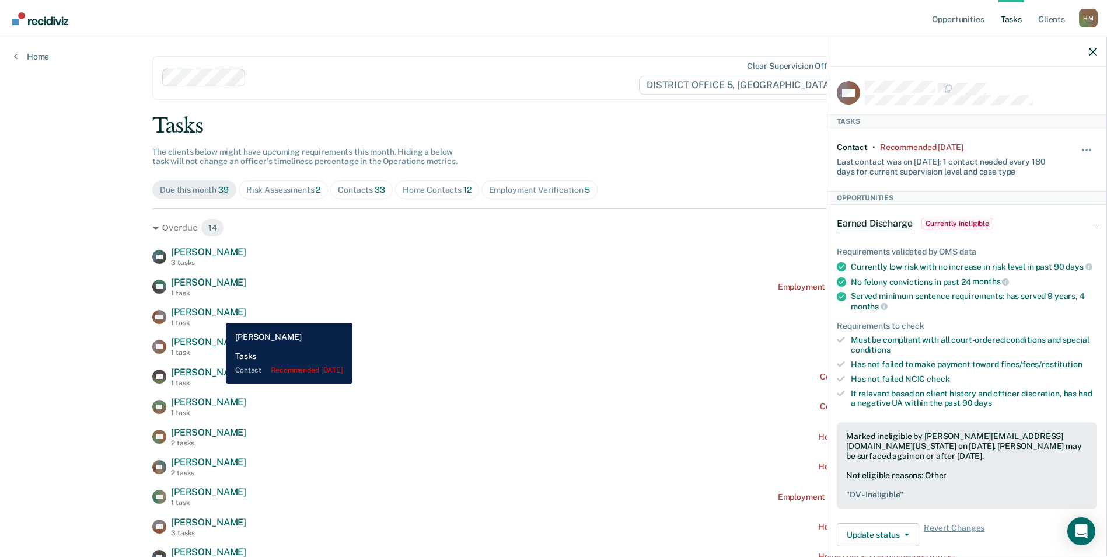
click at [217, 314] on span "[PERSON_NAME]" at bounding box center [208, 311] width 75 height 11
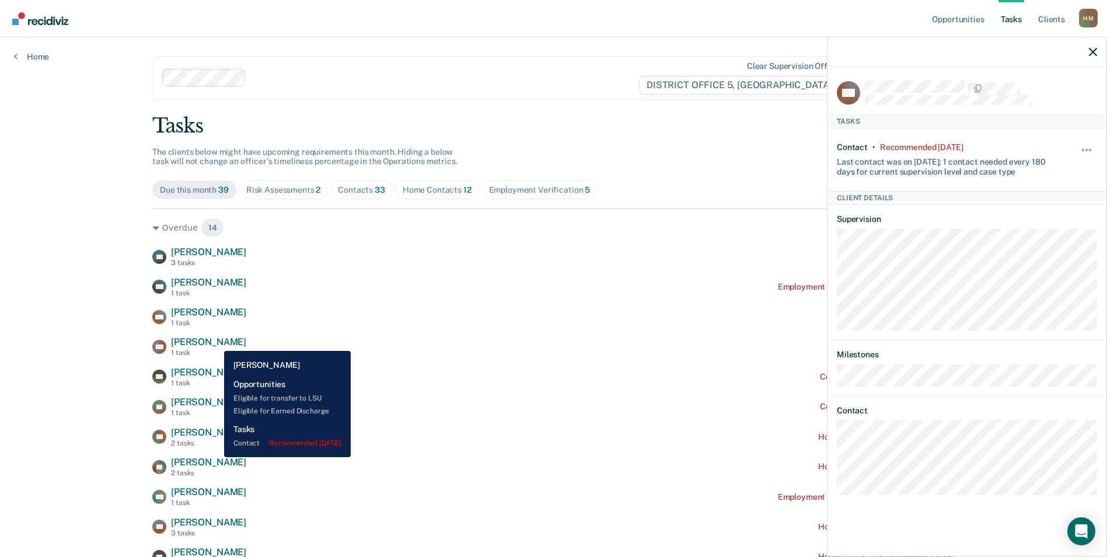
click at [215, 342] on span "[PERSON_NAME]" at bounding box center [208, 341] width 75 height 11
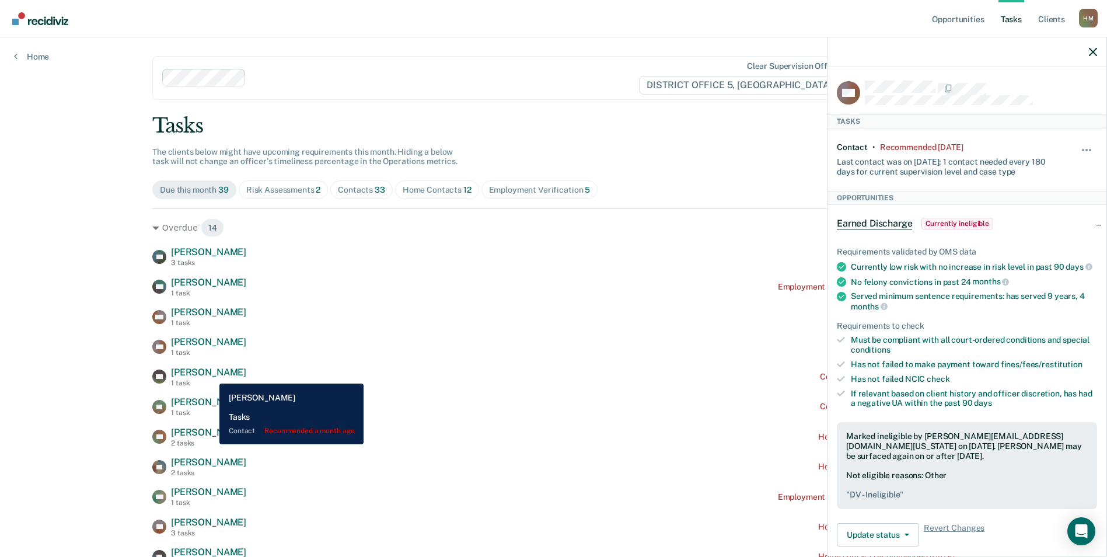
click at [211, 375] on span "[PERSON_NAME]" at bounding box center [208, 371] width 75 height 11
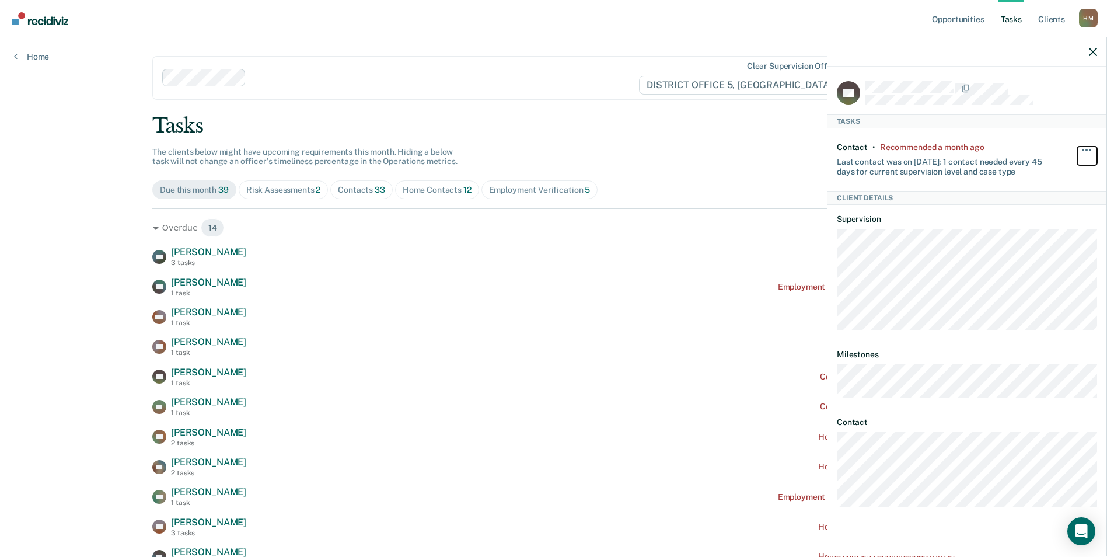
click at [1083, 146] on button "button" at bounding box center [1087, 155] width 20 height 19
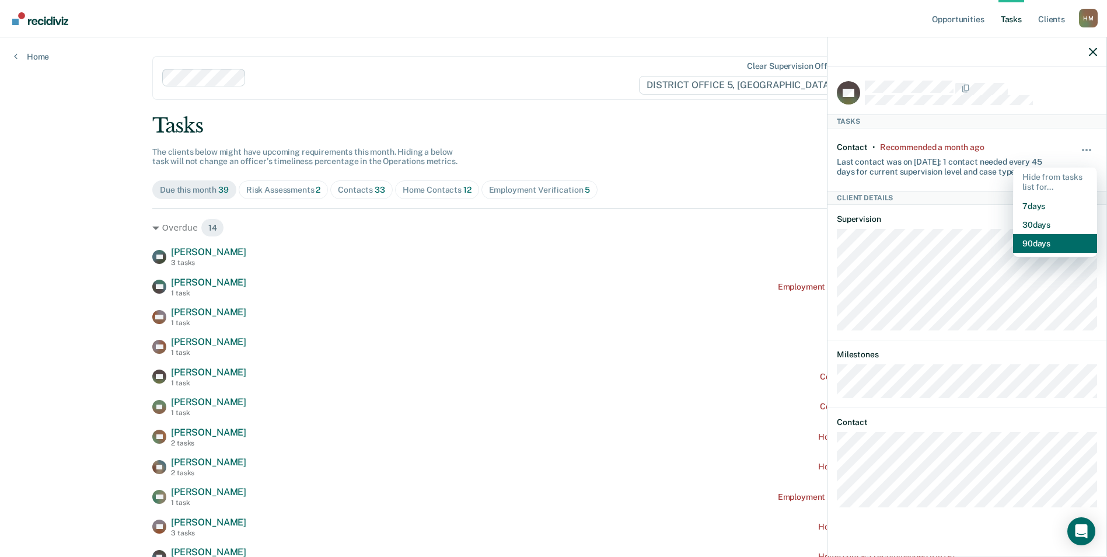
click at [1049, 239] on button "90 days" at bounding box center [1055, 243] width 84 height 19
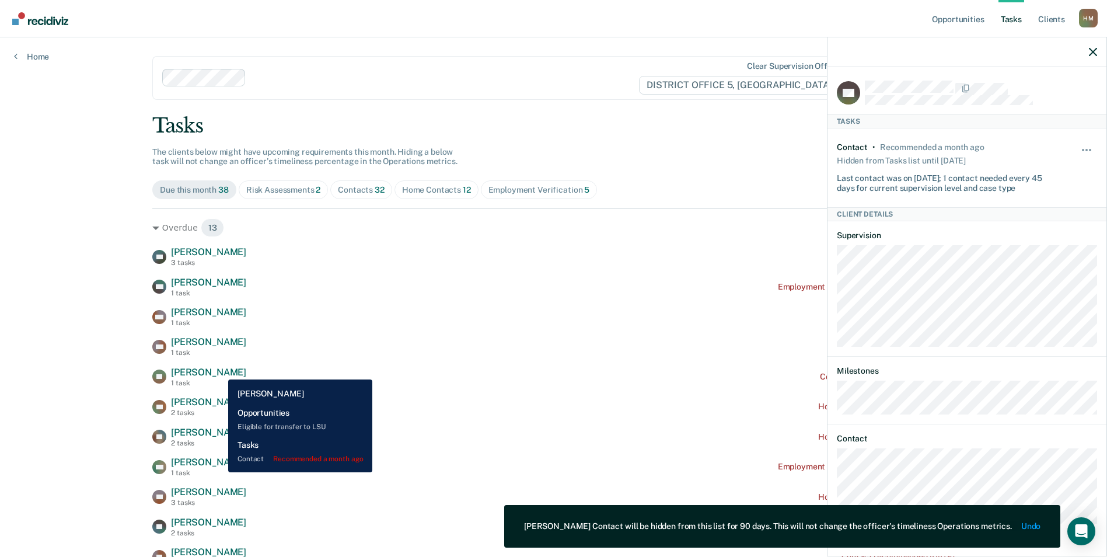
click at [219, 370] on span "[PERSON_NAME]" at bounding box center [208, 371] width 75 height 11
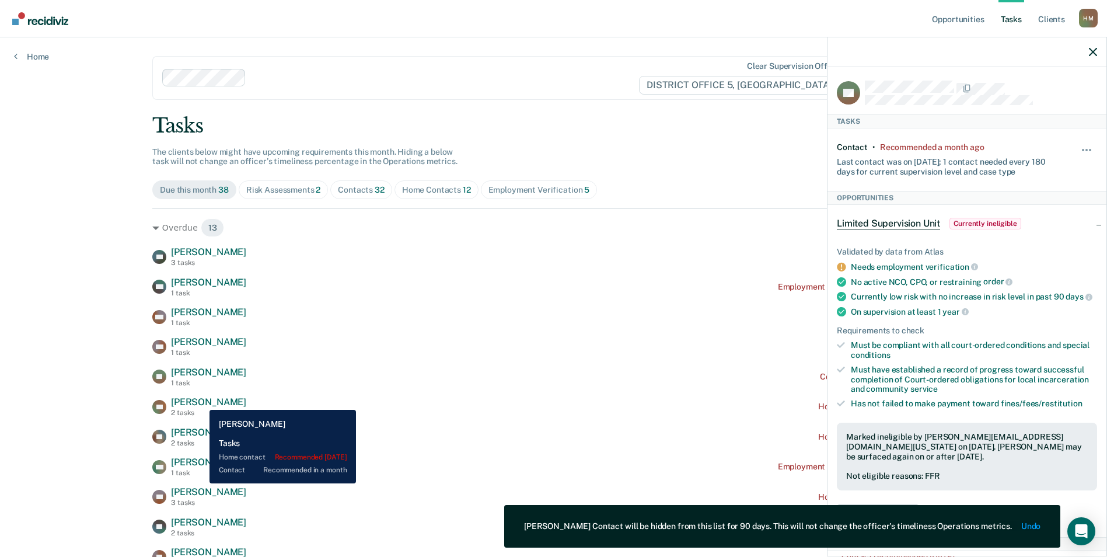
click at [201, 401] on span "[PERSON_NAME]" at bounding box center [208, 401] width 75 height 11
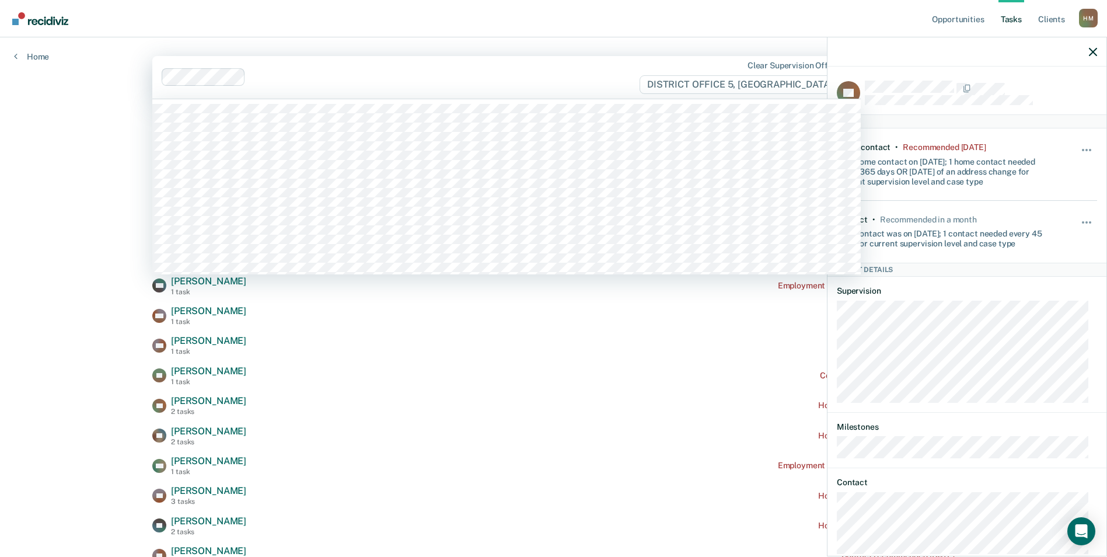
click at [437, 93] on div "Clear supervision officers DISTRICT OFFICE 5, [GEOGRAPHIC_DATA]" at bounding box center [506, 77] width 708 height 43
click at [420, 27] on nav "Opportunities Tasks Client s [PERSON_NAME] [PERSON_NAME] Profile How it works L…" at bounding box center [553, 18] width 1088 height 37
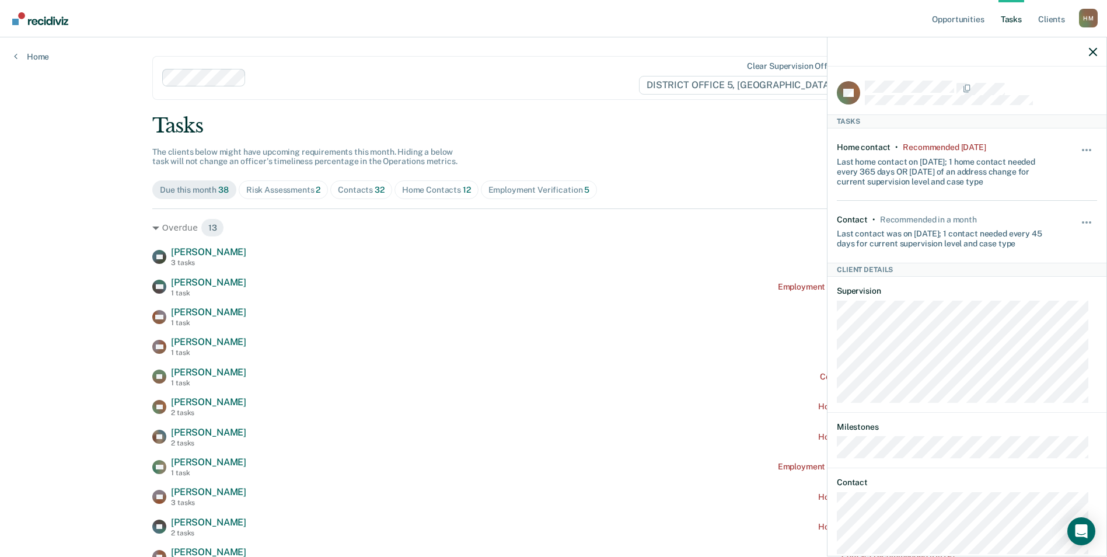
click at [1009, 23] on link "Tasks" at bounding box center [1011, 18] width 26 height 37
click at [1089, 55] on icon "button" at bounding box center [1093, 52] width 8 height 8
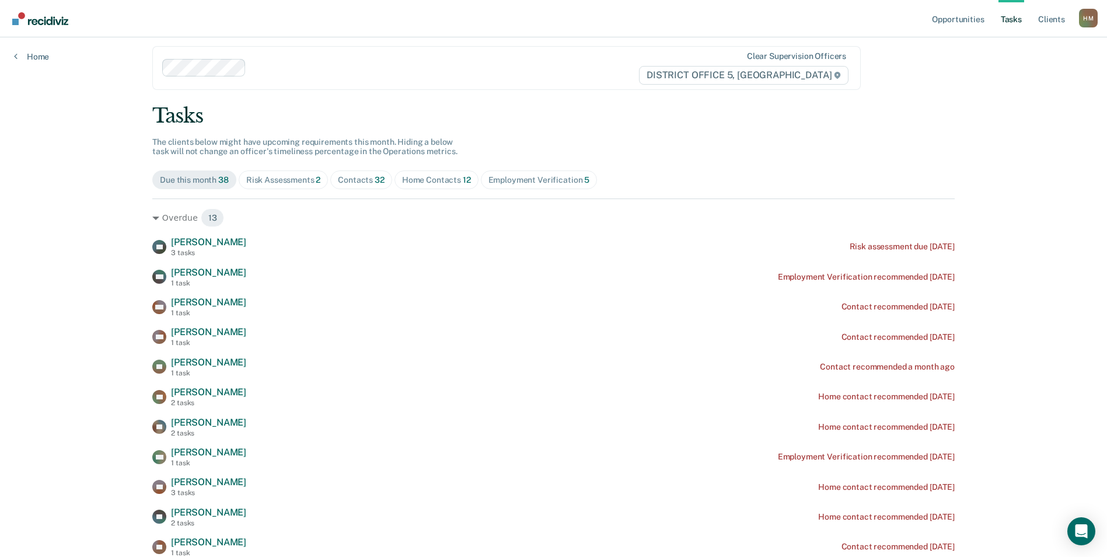
scroll to position [13, 0]
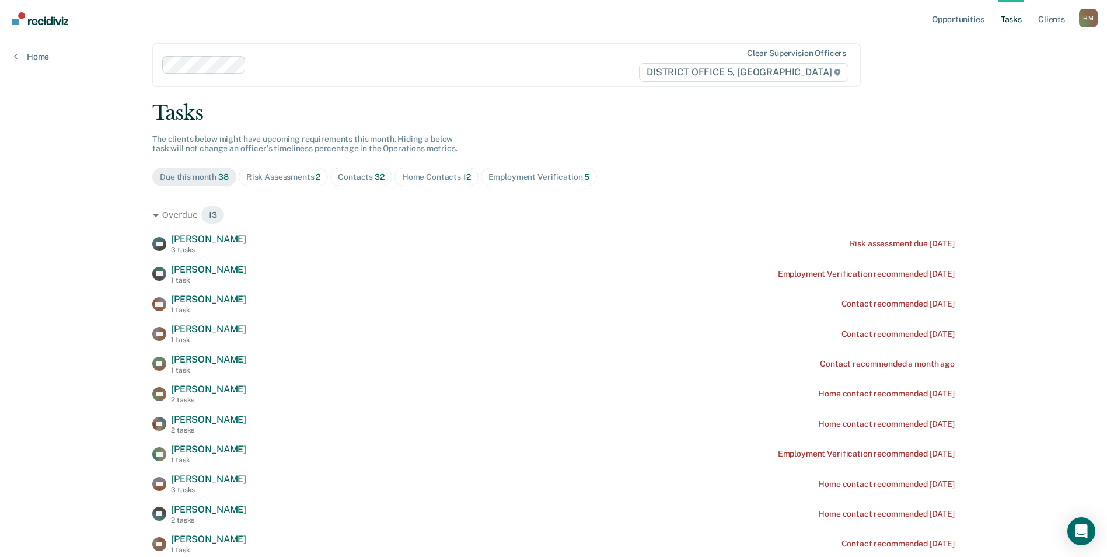
click at [285, 179] on div "Risk Assessments 2" at bounding box center [283, 177] width 75 height 10
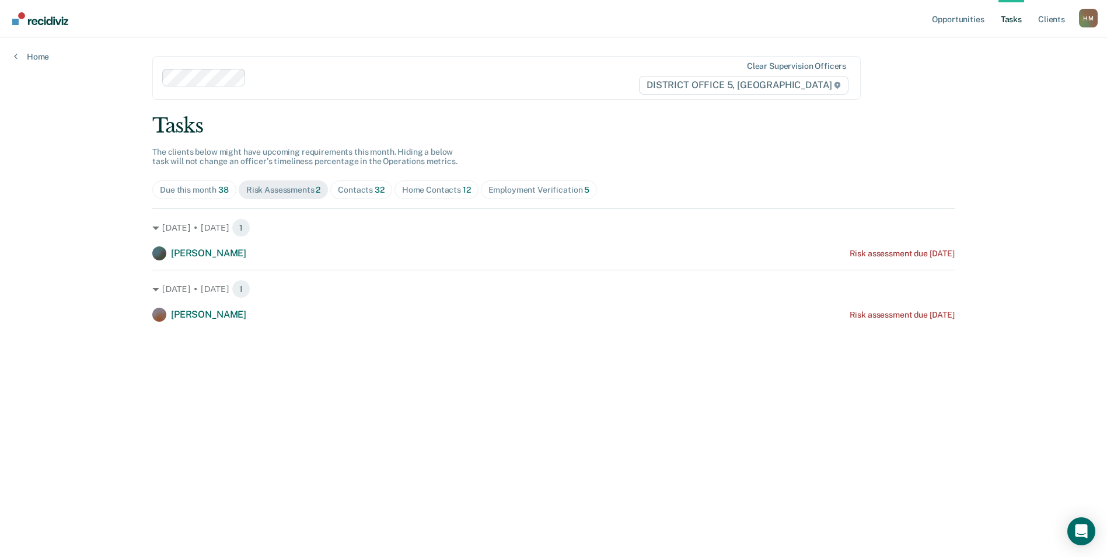
scroll to position [0, 0]
click at [356, 190] on div "Contacts 32" at bounding box center [362, 190] width 47 height 10
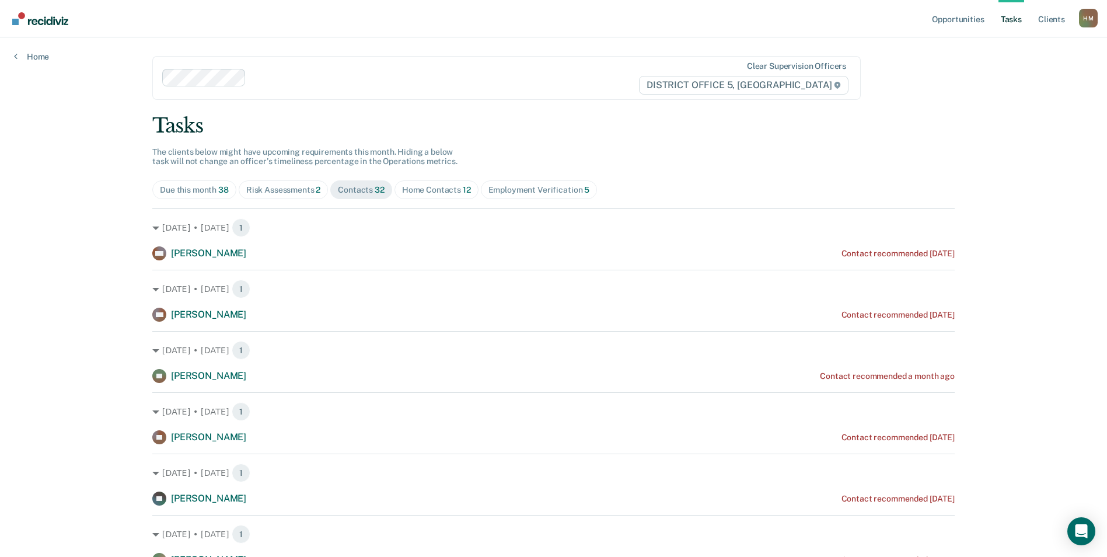
click at [415, 190] on div "Home Contacts 12" at bounding box center [436, 190] width 69 height 10
